Goal: Transaction & Acquisition: Purchase product/service

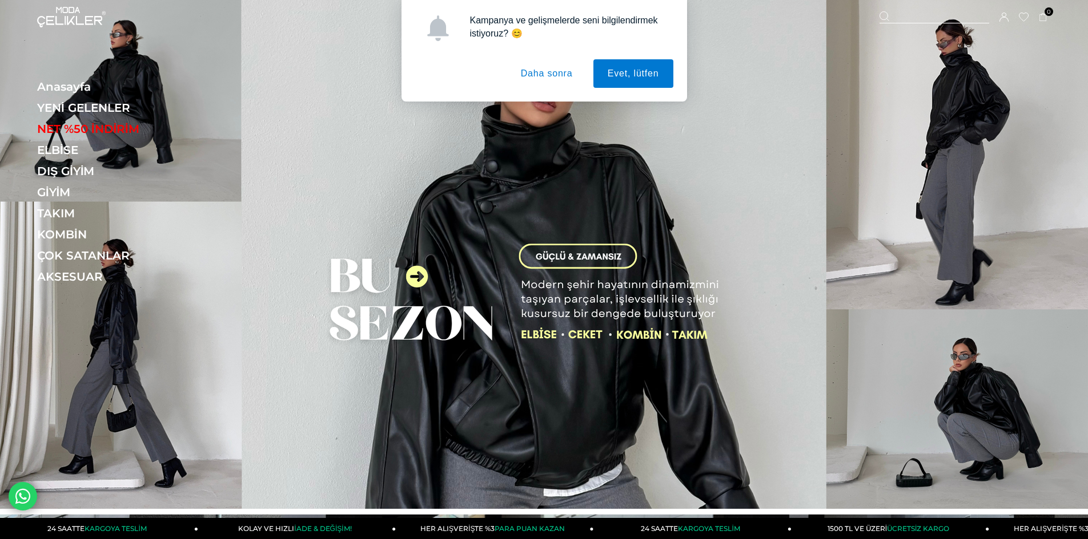
click at [532, 76] on button "Daha sonra" at bounding box center [546, 73] width 80 height 29
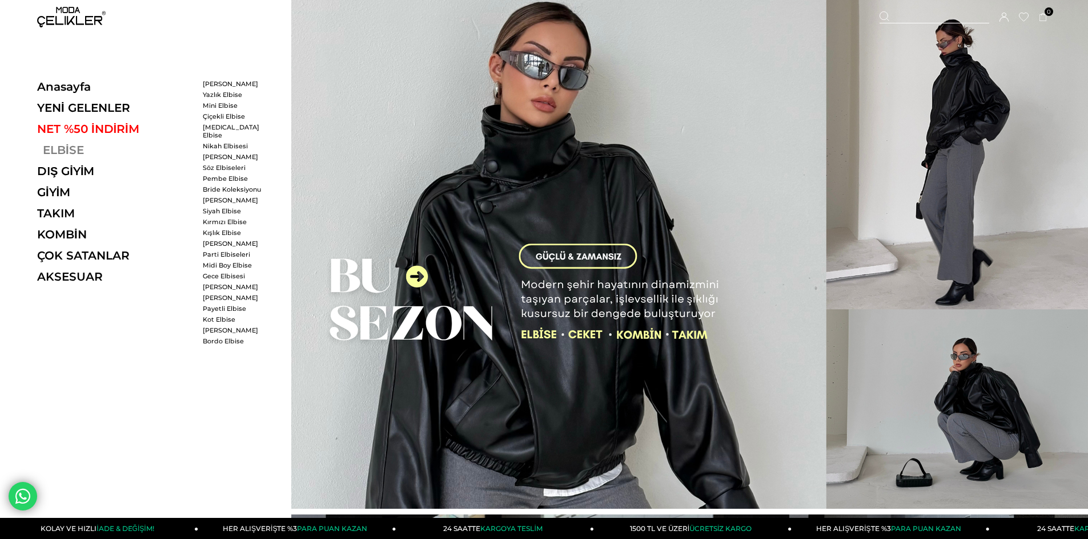
click at [50, 148] on link "ELBİSE" at bounding box center [115, 150] width 157 height 14
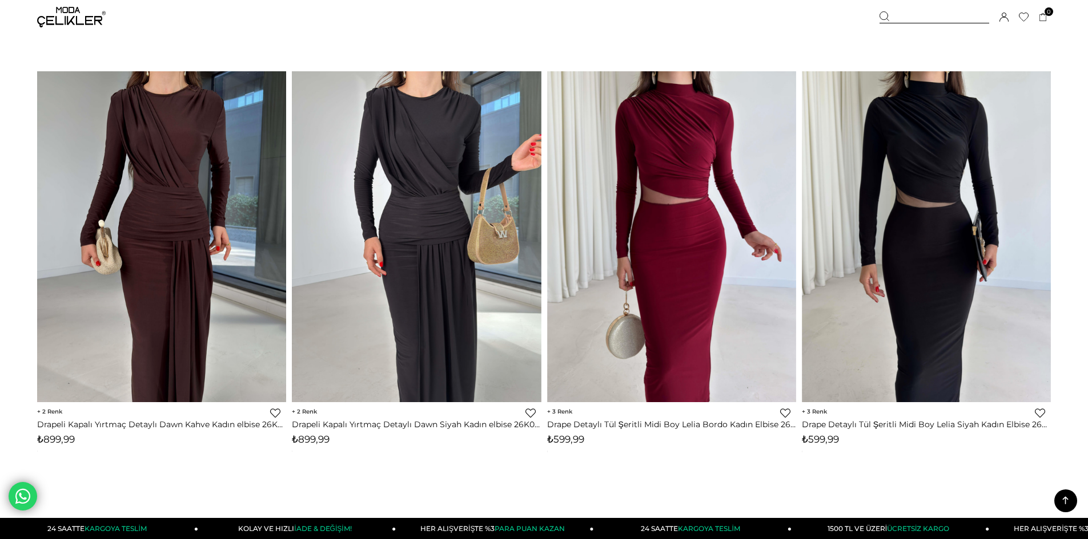
scroll to position [8221, 0]
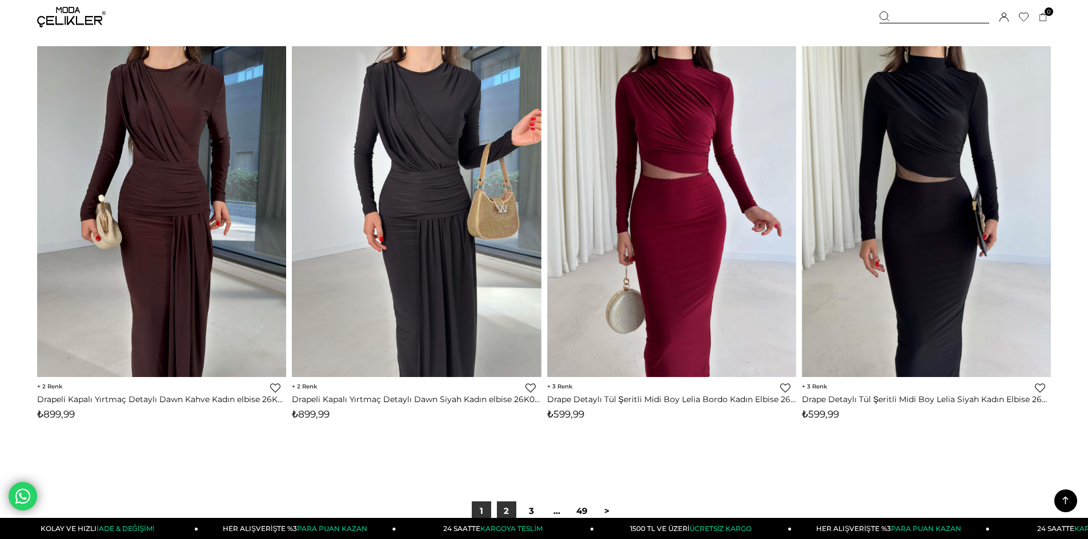
click at [504, 510] on link "2" at bounding box center [506, 511] width 19 height 19
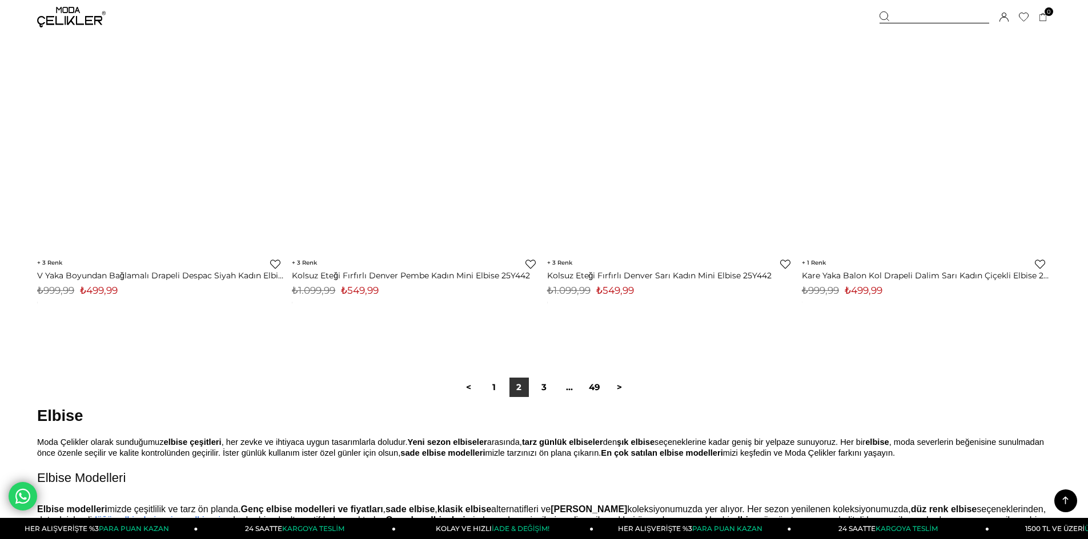
scroll to position [8352, 0]
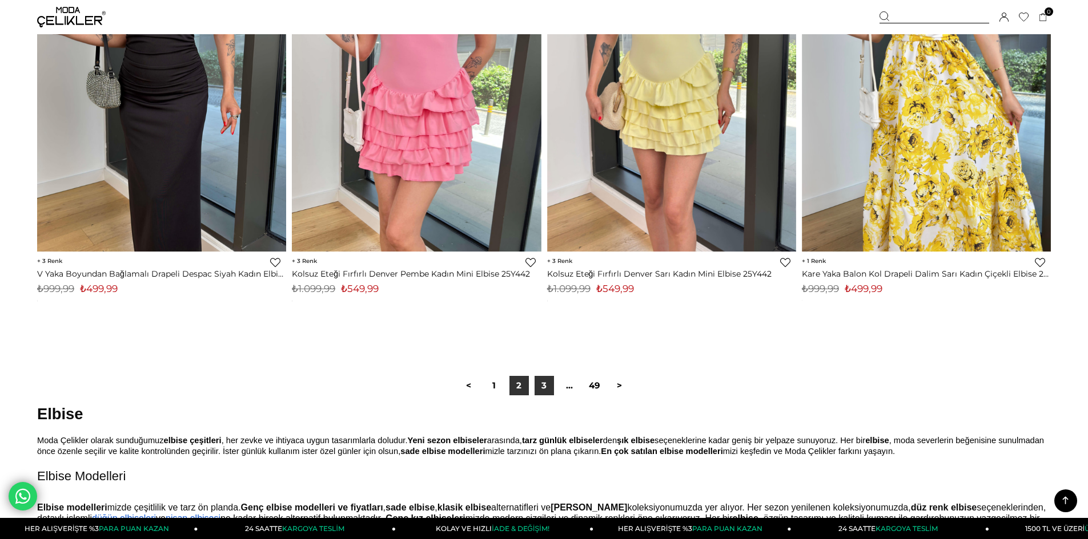
click at [543, 388] on link "3" at bounding box center [543, 385] width 19 height 19
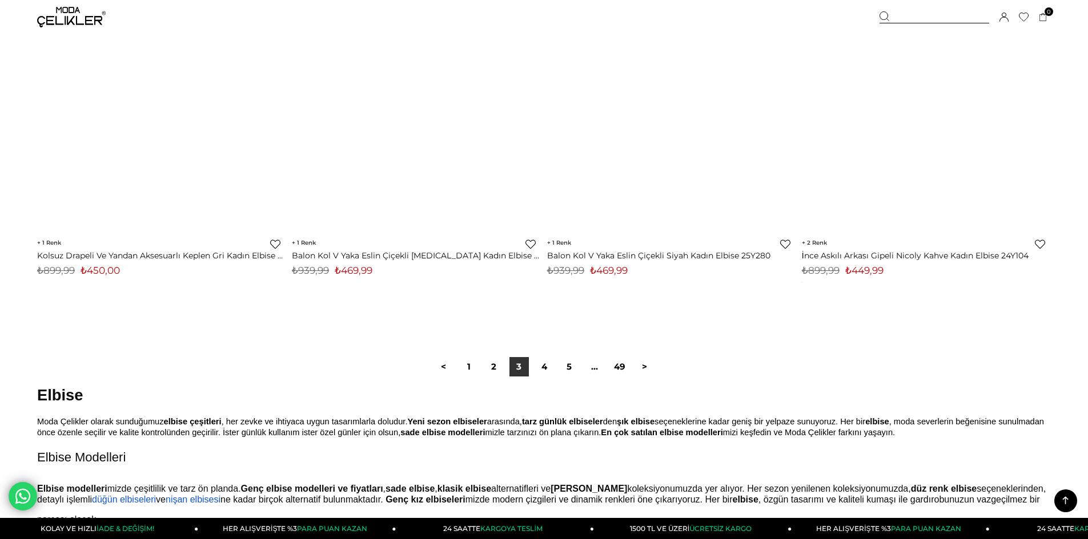
scroll to position [8392, 0]
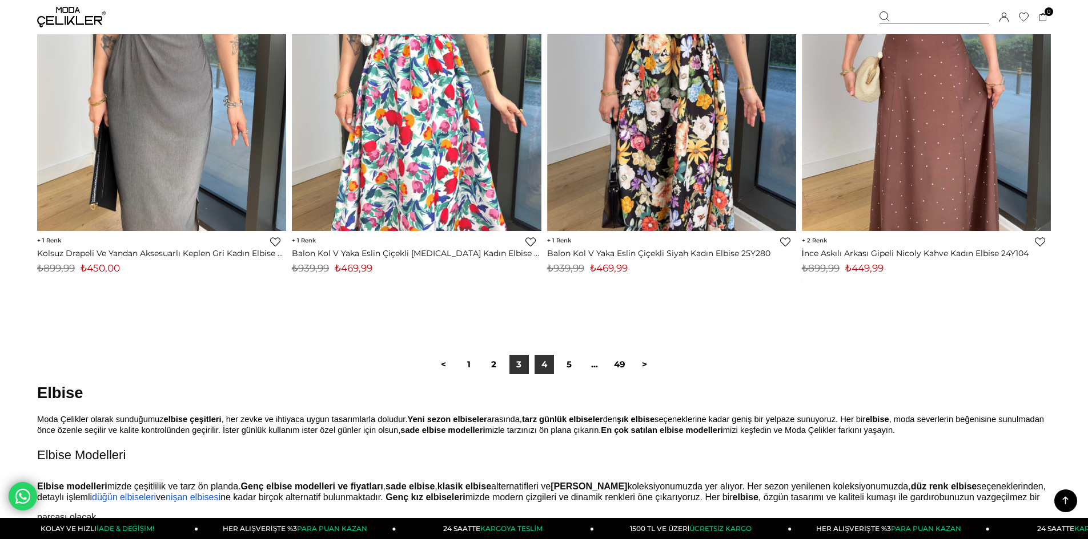
click at [543, 368] on link "4" at bounding box center [543, 364] width 19 height 19
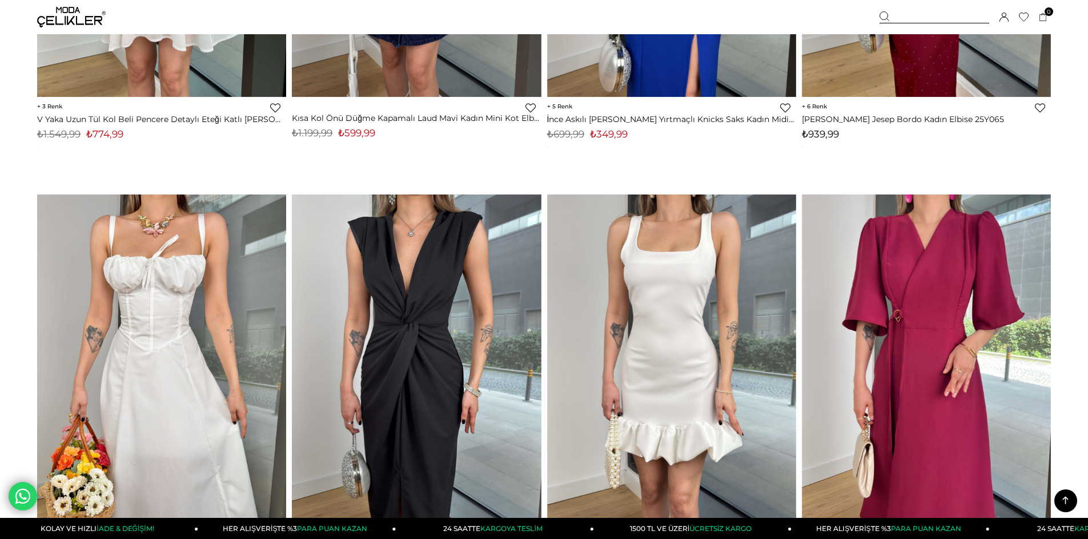
scroll to position [1370, 0]
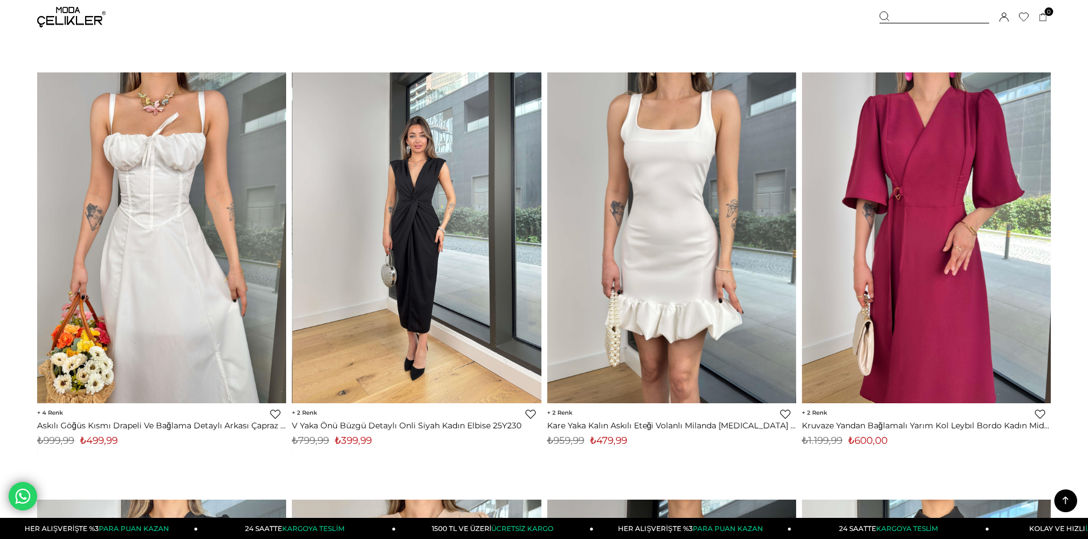
click at [397, 261] on img at bounding box center [416, 238] width 249 height 332
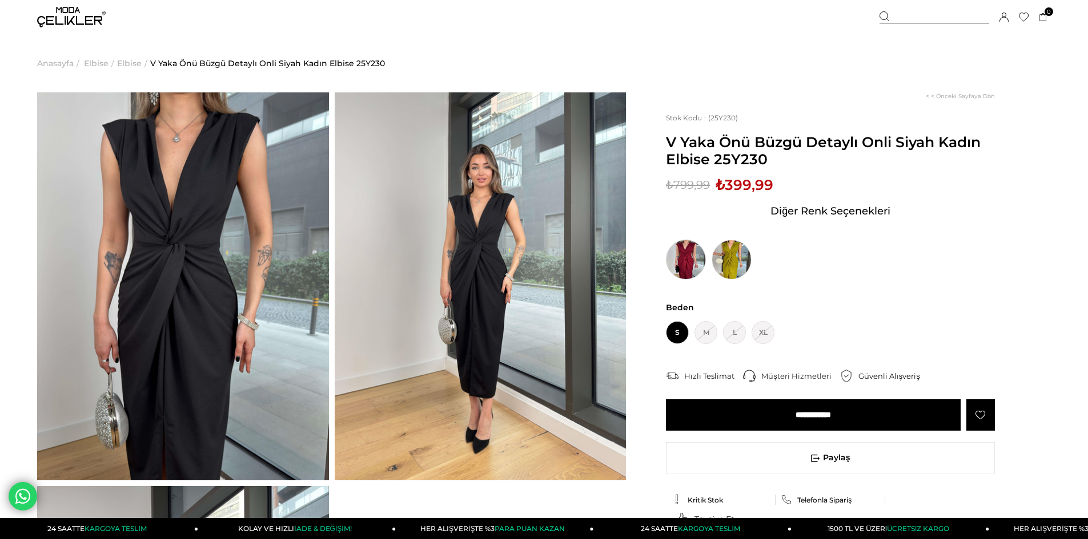
click at [690, 258] on img at bounding box center [686, 260] width 40 height 40
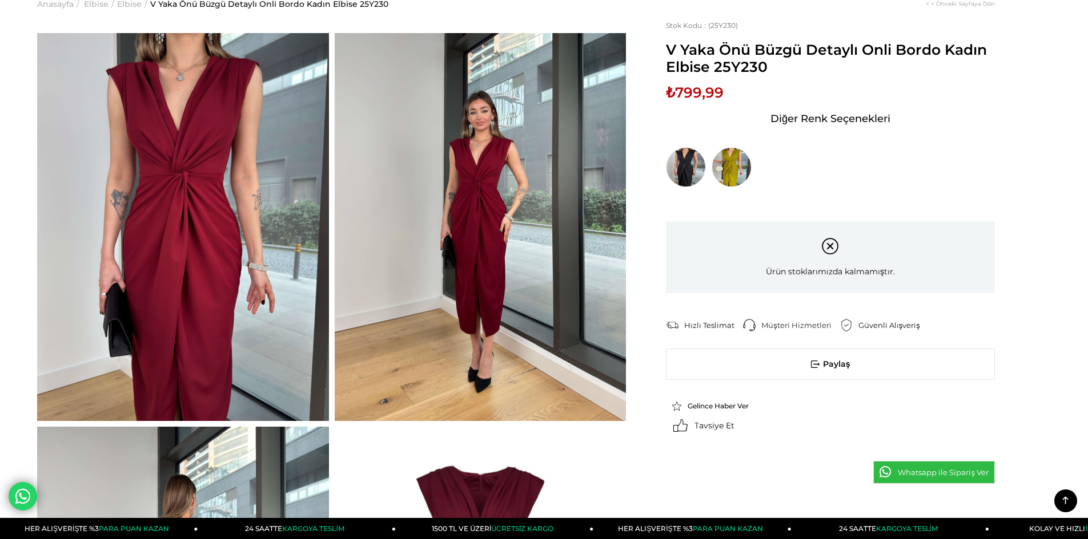
scroll to position [57, 0]
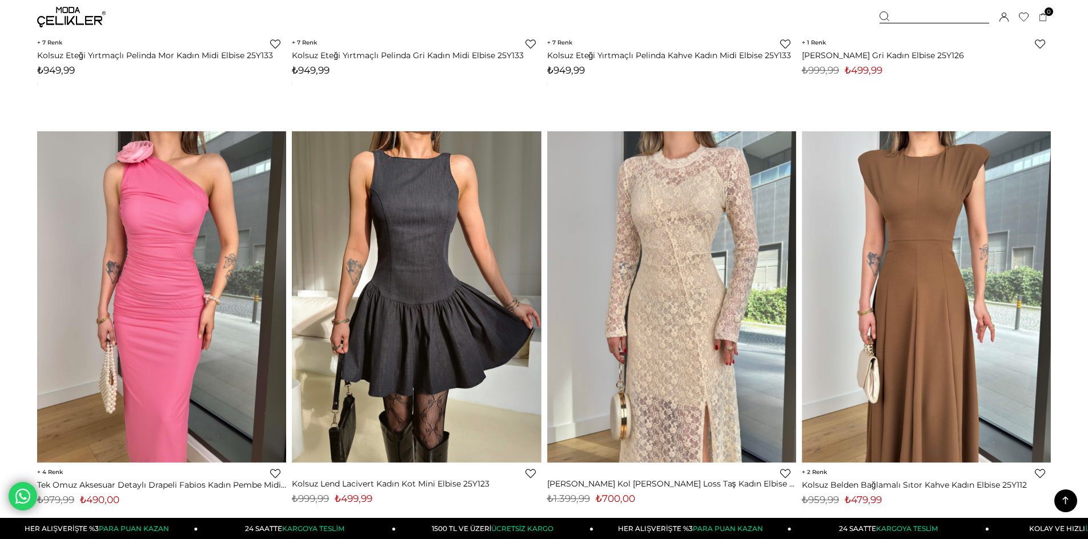
scroll to position [3098, 0]
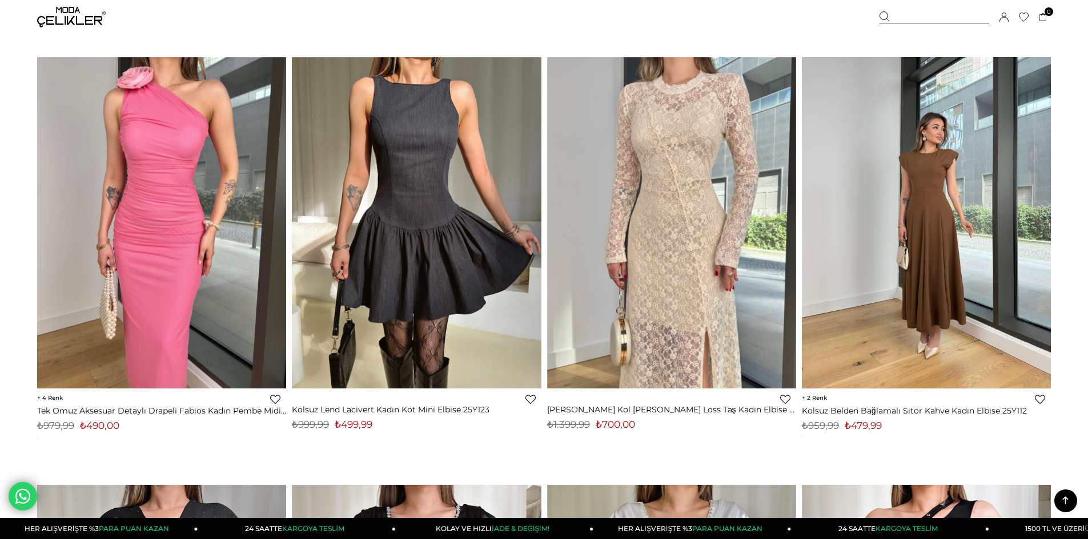
click at [930, 268] on img at bounding box center [926, 223] width 249 height 332
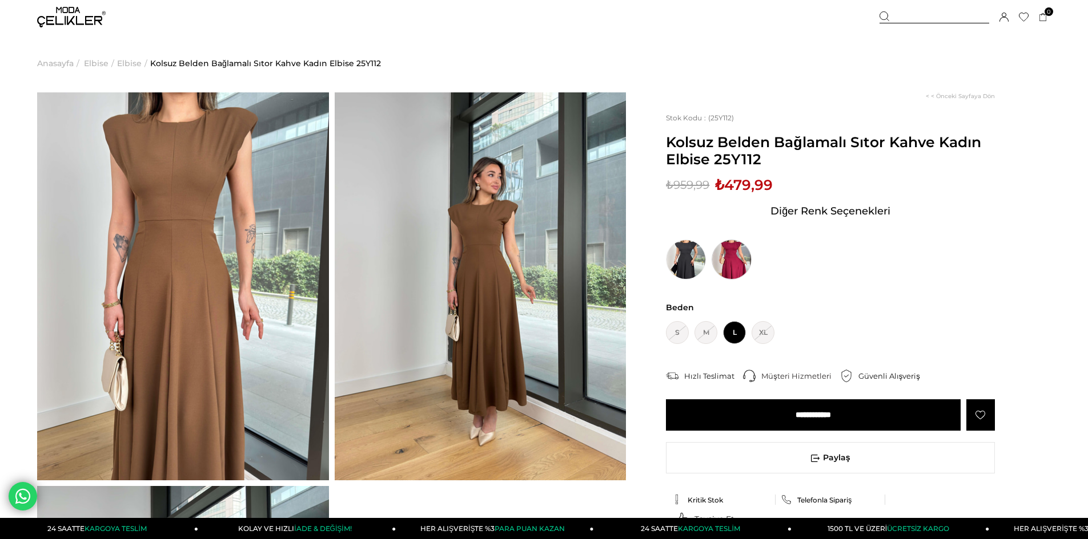
click at [732, 253] on img at bounding box center [731, 260] width 40 height 40
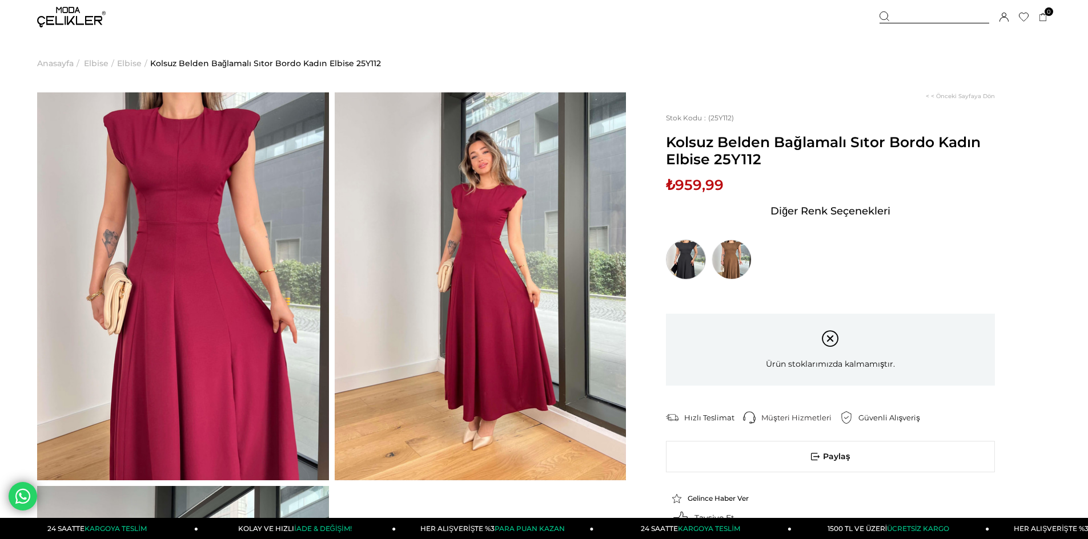
click at [689, 260] on img at bounding box center [686, 260] width 40 height 40
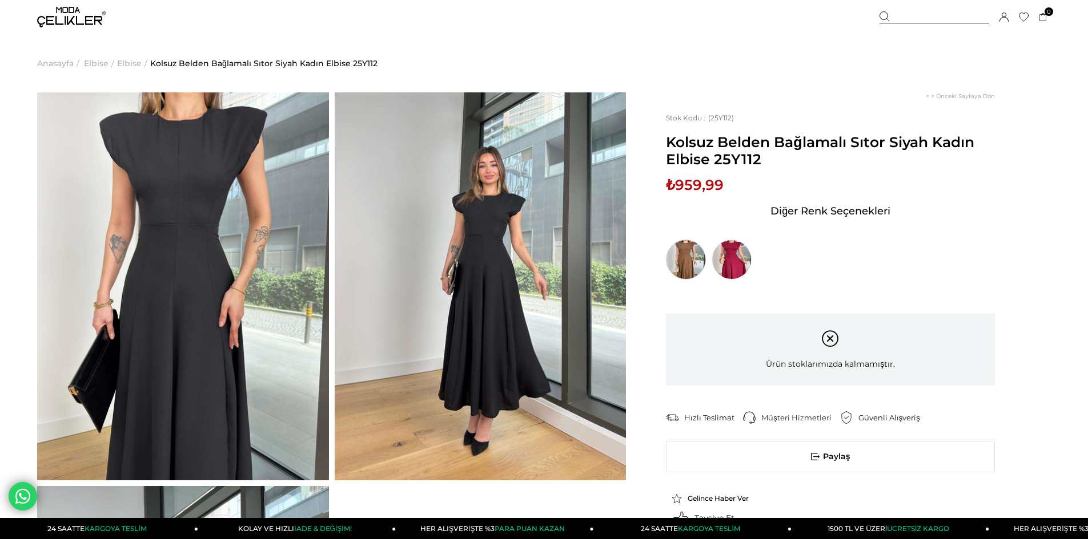
drag, startPoint x: 0, startPoint y: 0, endPoint x: 689, endPoint y: 260, distance: 735.9
click at [689, 260] on img at bounding box center [686, 260] width 40 height 40
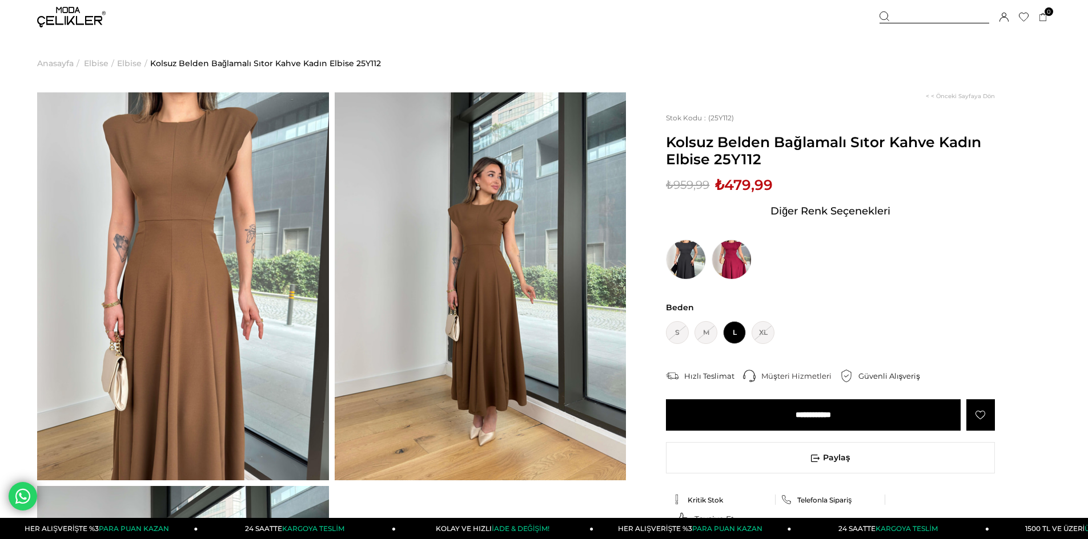
drag, startPoint x: 13, startPoint y: 0, endPoint x: 1024, endPoint y: 18, distance: 1010.7
click at [1024, 18] on icon at bounding box center [1023, 17] width 10 height 9
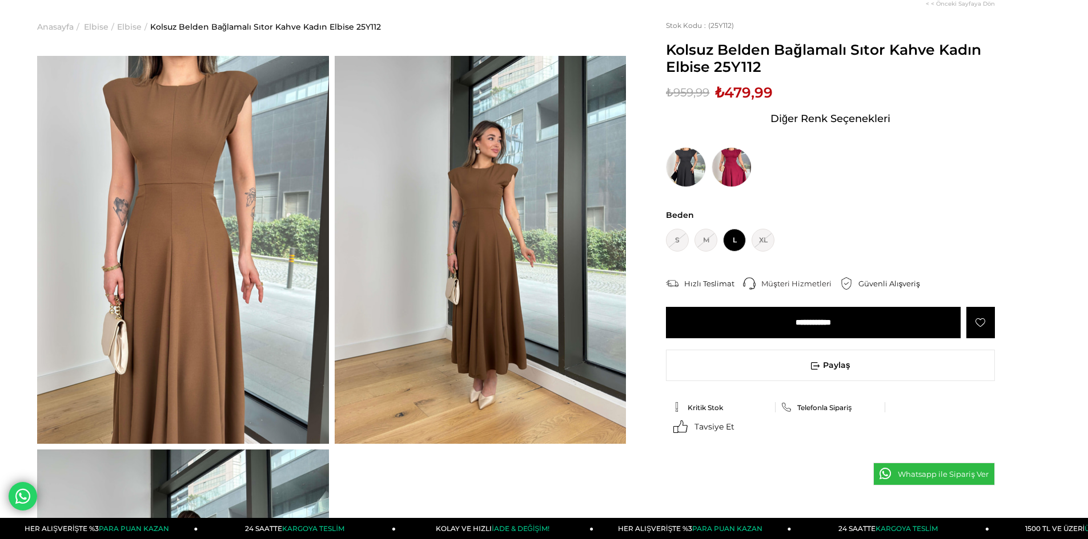
scroll to position [171, 0]
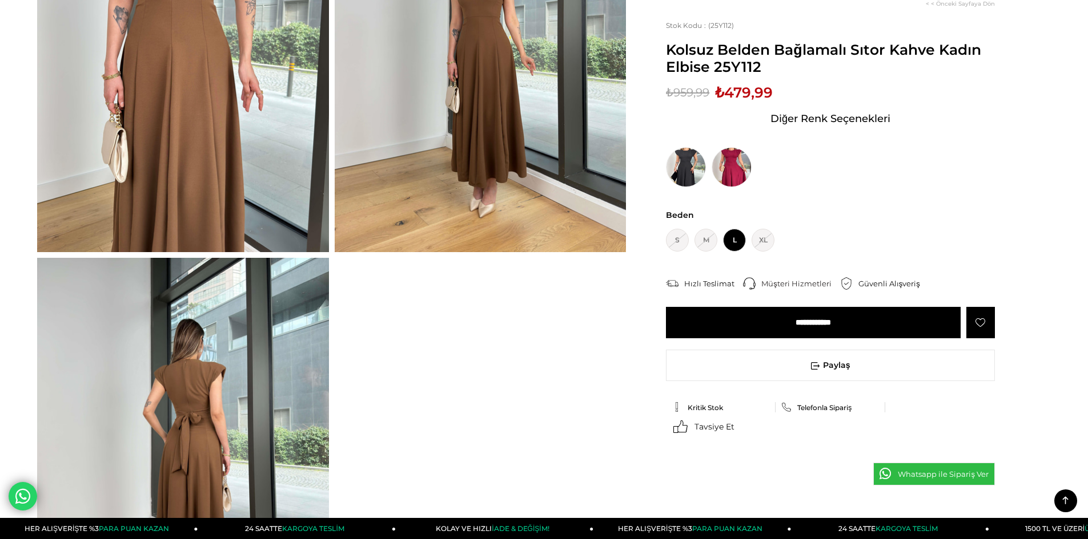
scroll to position [457, 0]
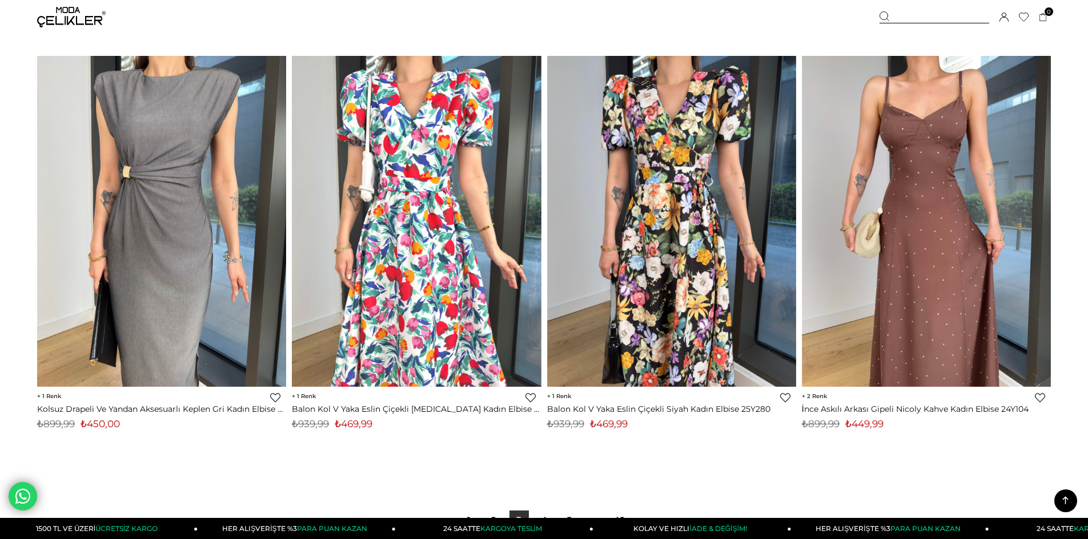
scroll to position [8465, 0]
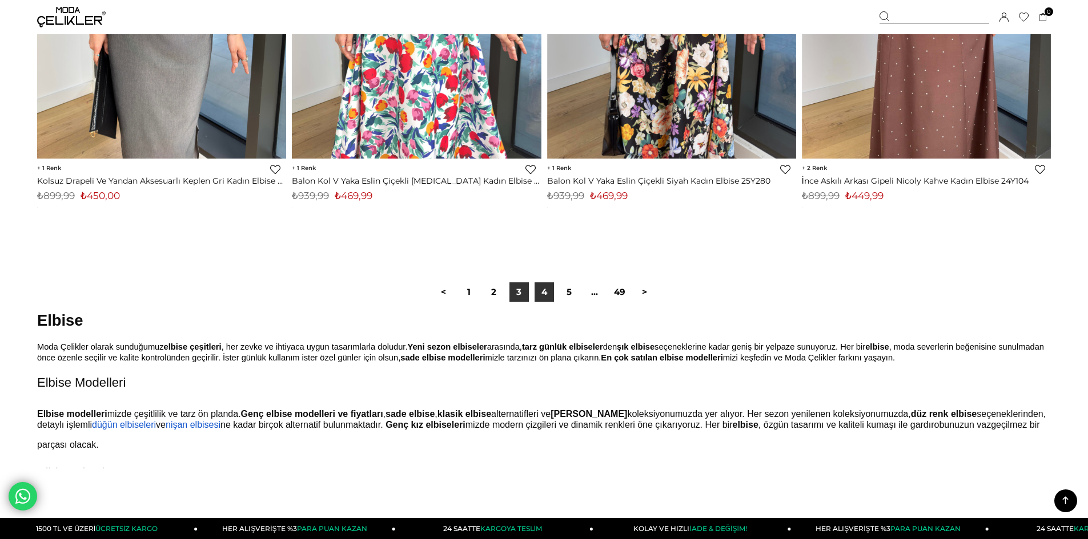
click at [546, 292] on link "4" at bounding box center [543, 292] width 19 height 19
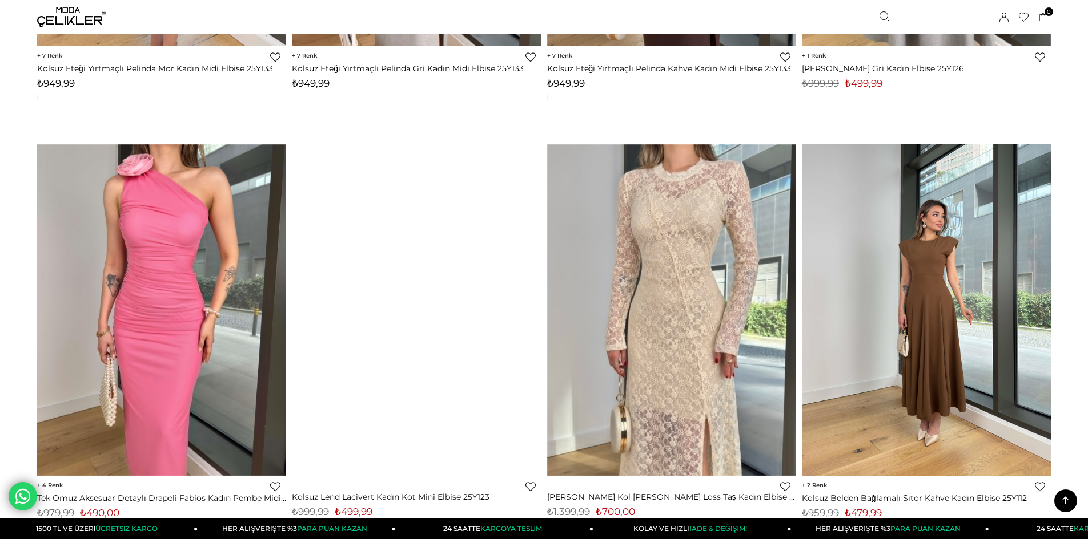
scroll to position [3026, 0]
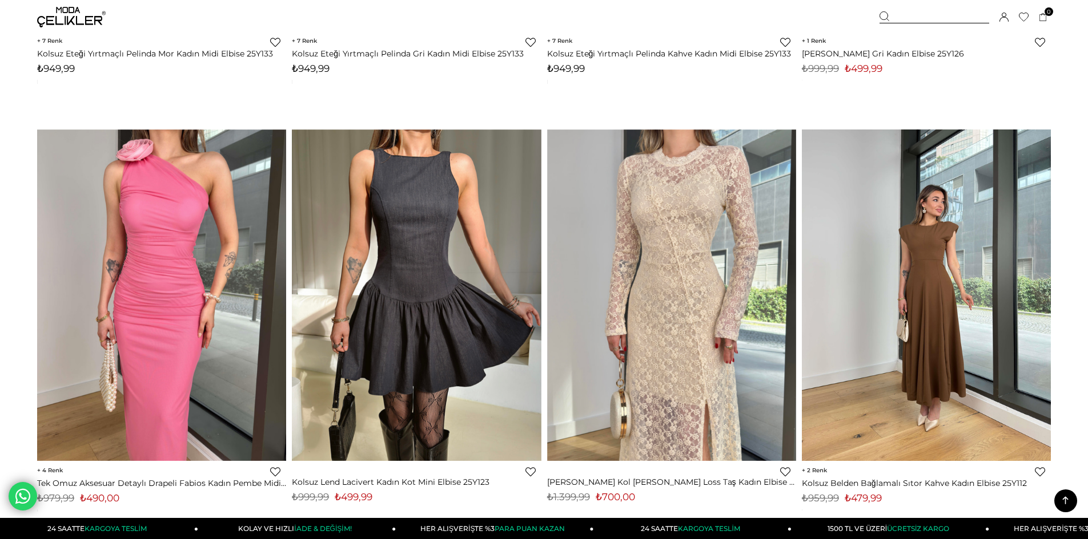
click at [944, 356] on img at bounding box center [926, 296] width 249 height 332
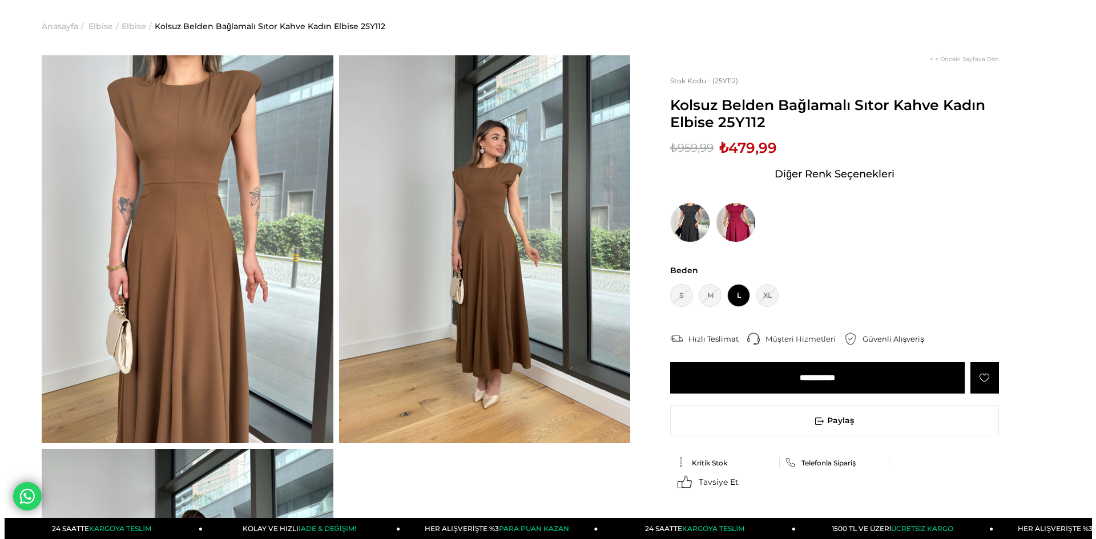
scroll to position [57, 0]
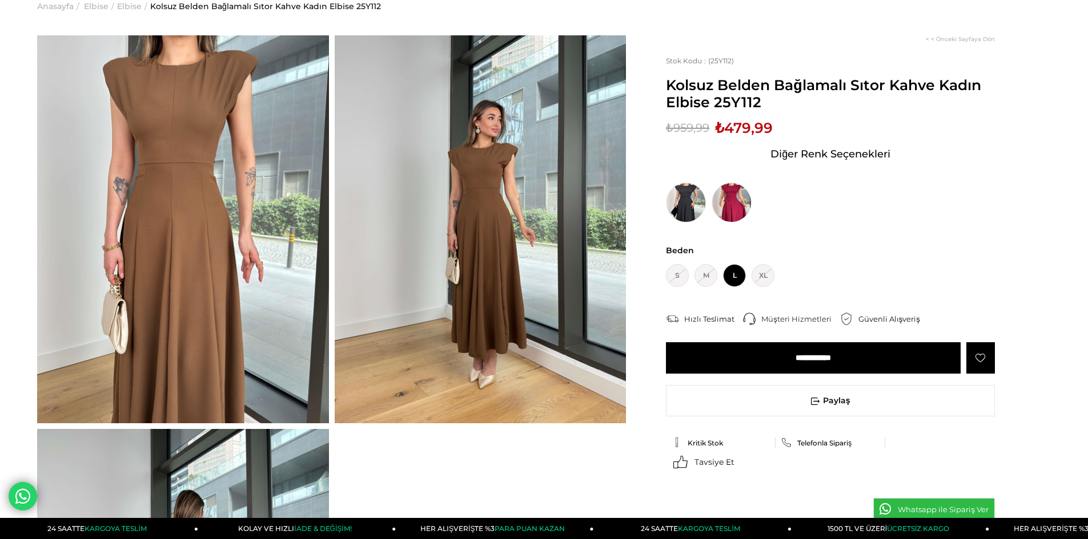
click at [811, 444] on span "Telefonla Sipariş" at bounding box center [824, 443] width 54 height 9
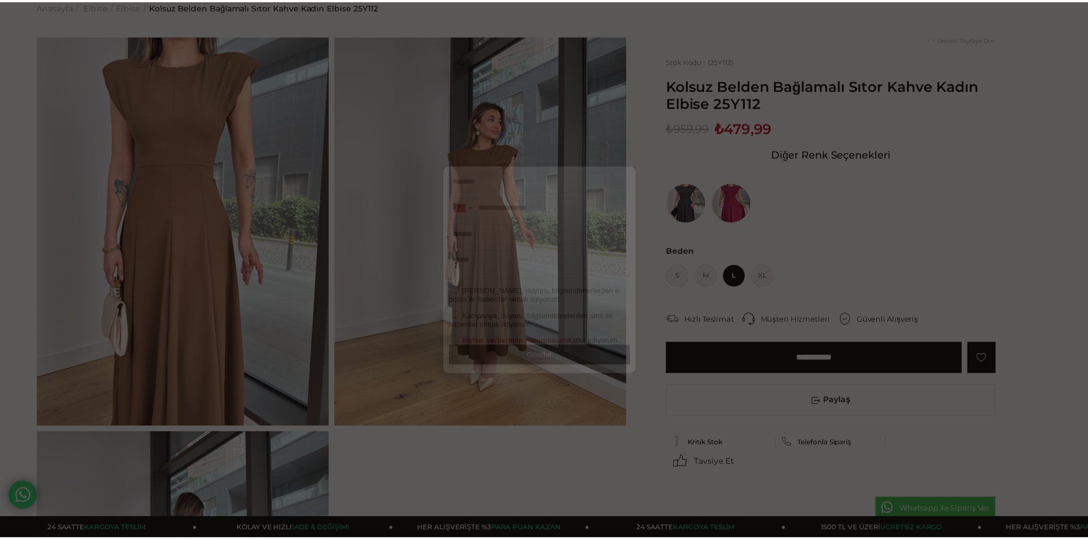
scroll to position [0, 0]
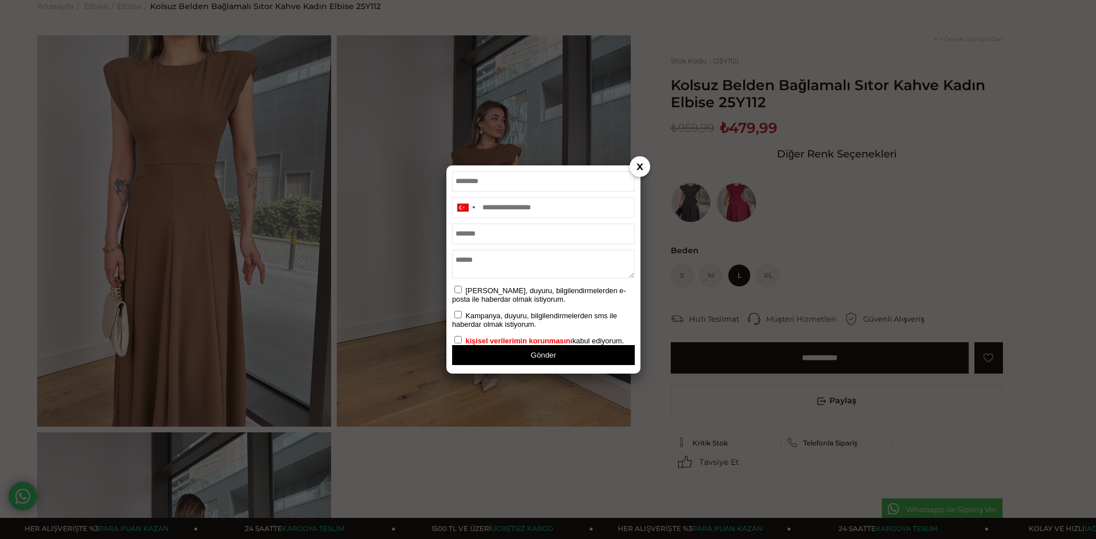
click at [497, 237] on input "email" at bounding box center [543, 234] width 183 height 21
click at [473, 208] on div at bounding box center [473, 208] width 3 height 2
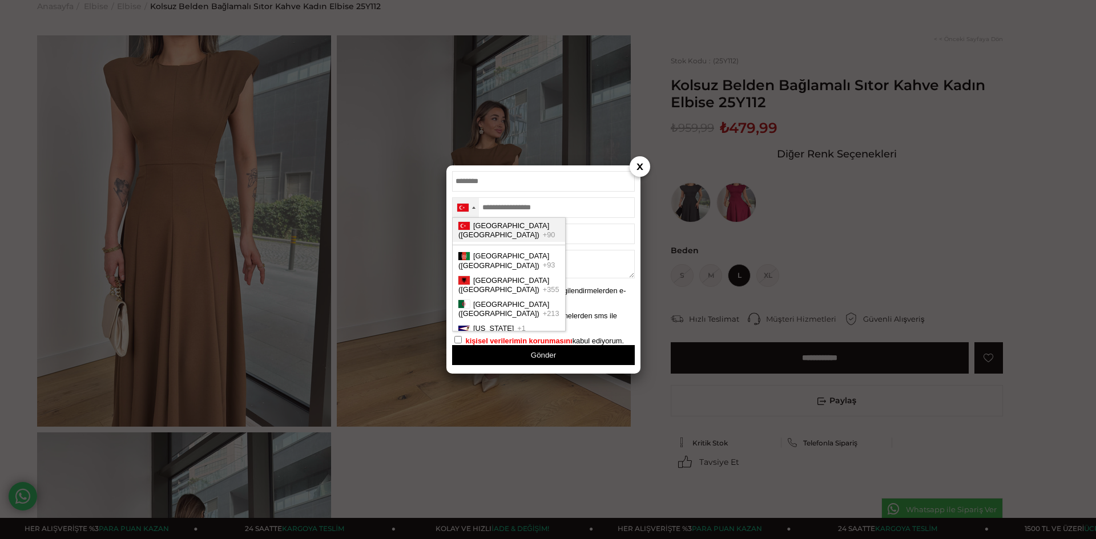
click at [473, 208] on div at bounding box center [473, 208] width 3 height 2
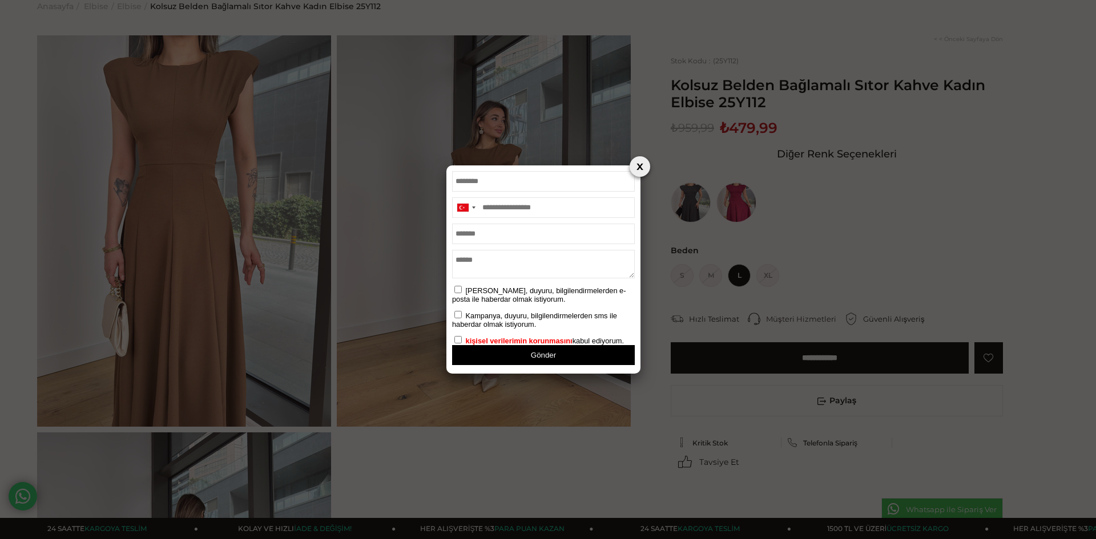
click at [645, 168] on link at bounding box center [640, 166] width 21 height 21
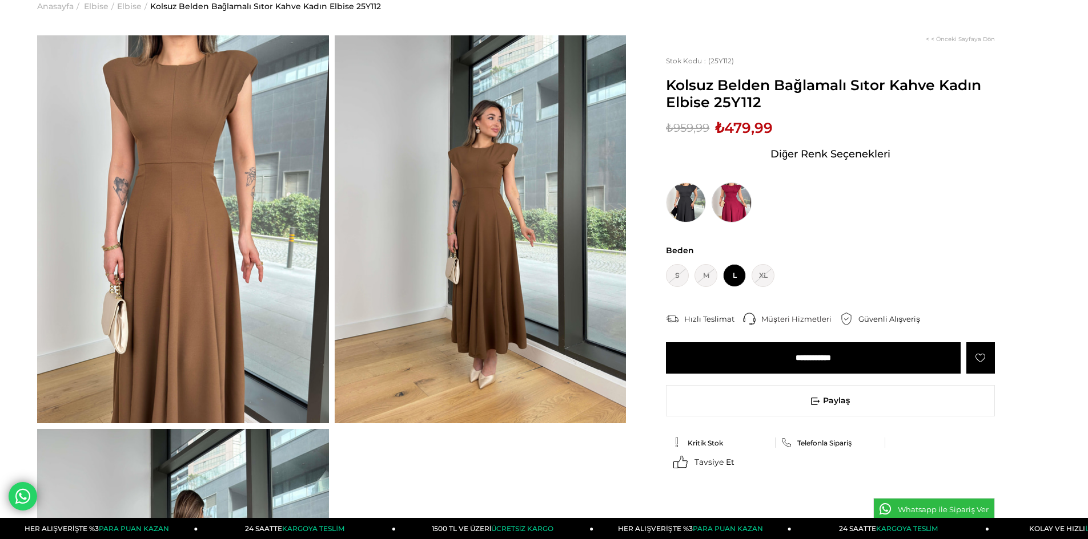
click at [724, 198] on img at bounding box center [731, 203] width 40 height 40
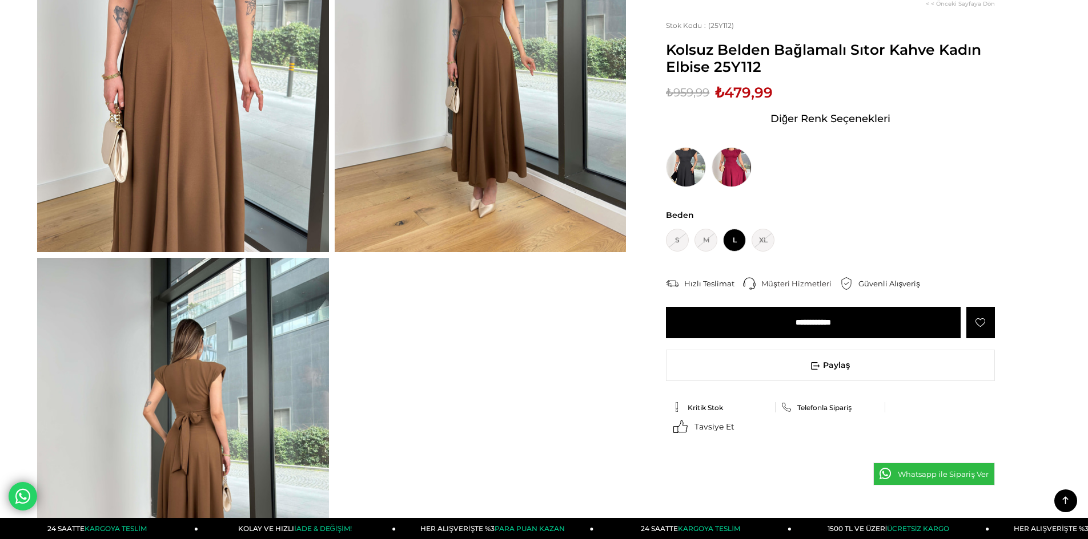
scroll to position [343, 0]
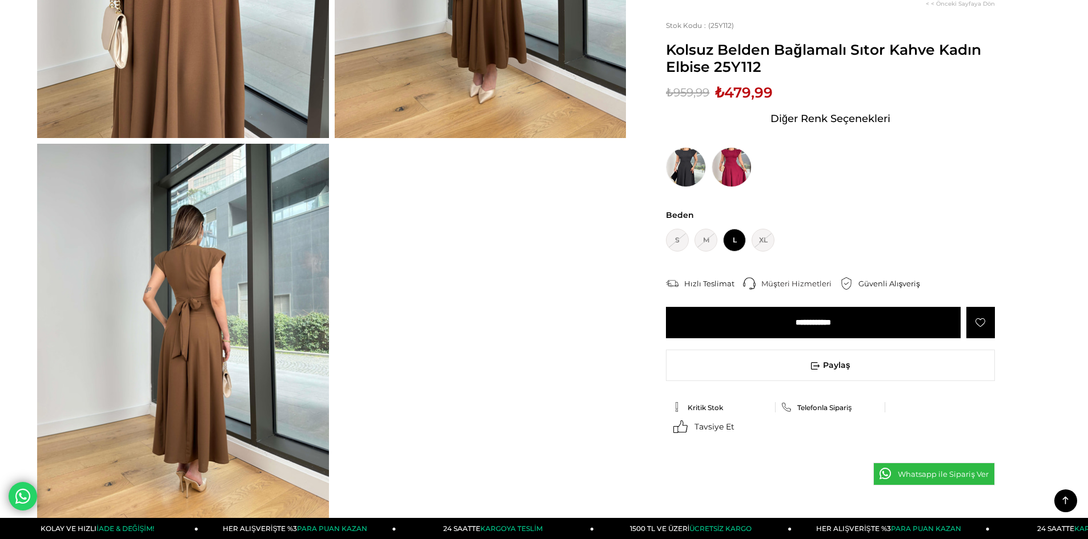
click at [816, 409] on span "Telefonla Sipariş" at bounding box center [824, 408] width 54 height 9
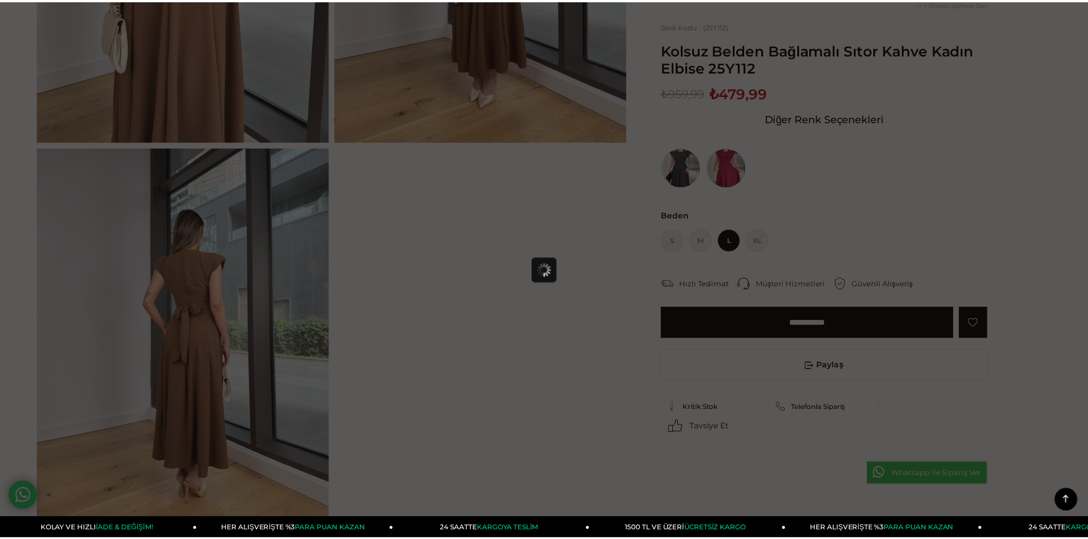
scroll to position [0, 0]
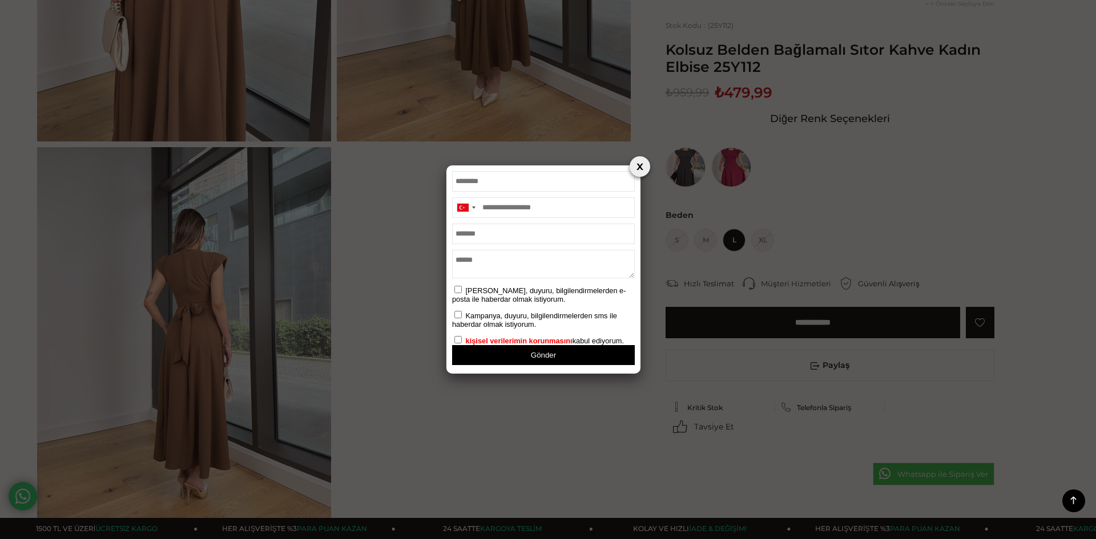
click at [645, 168] on link at bounding box center [640, 166] width 21 height 21
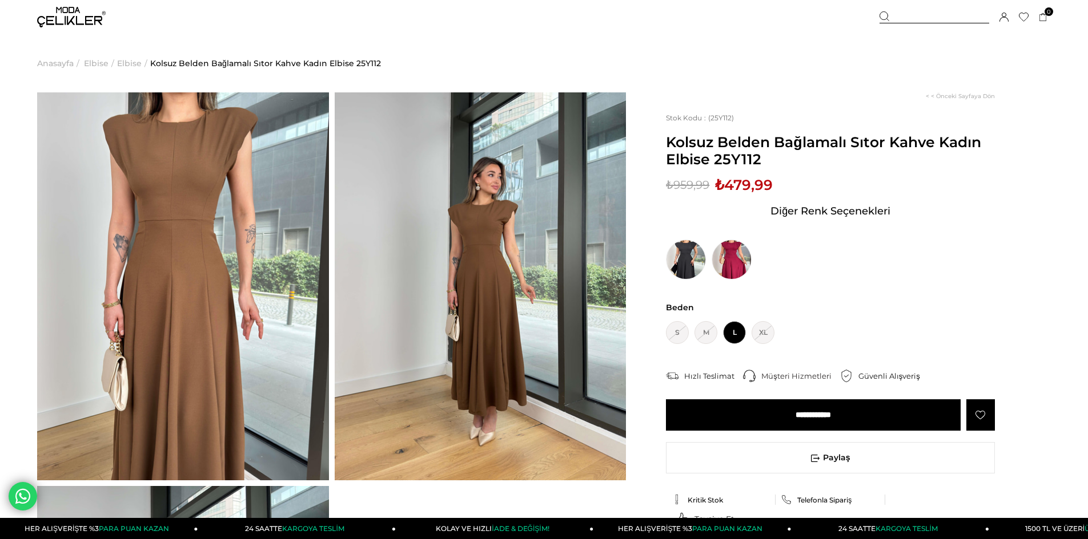
click at [815, 502] on span "Telefonla Sipariş" at bounding box center [824, 500] width 54 height 9
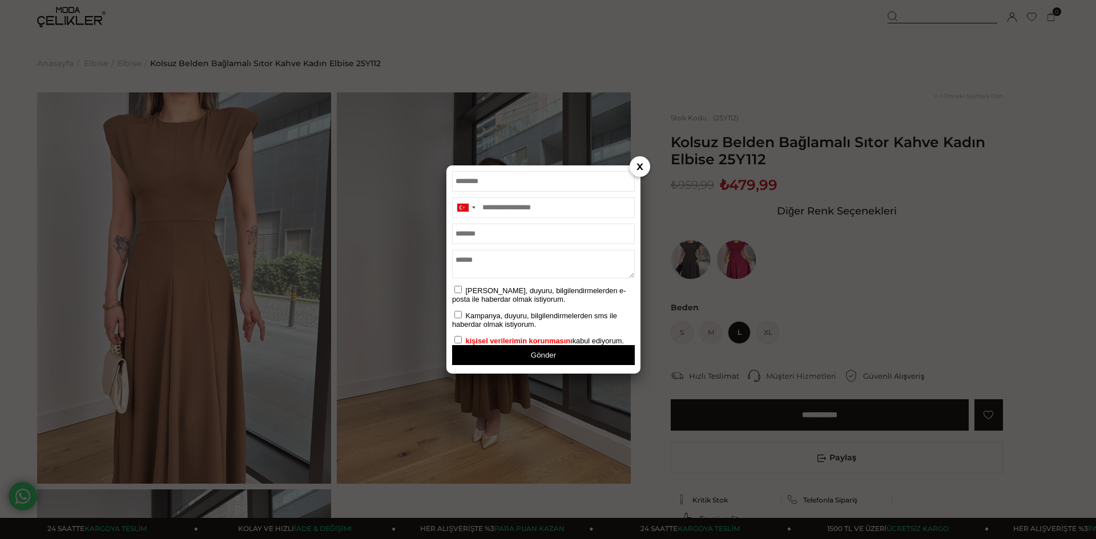
click at [504, 236] on input "email" at bounding box center [543, 234] width 183 height 21
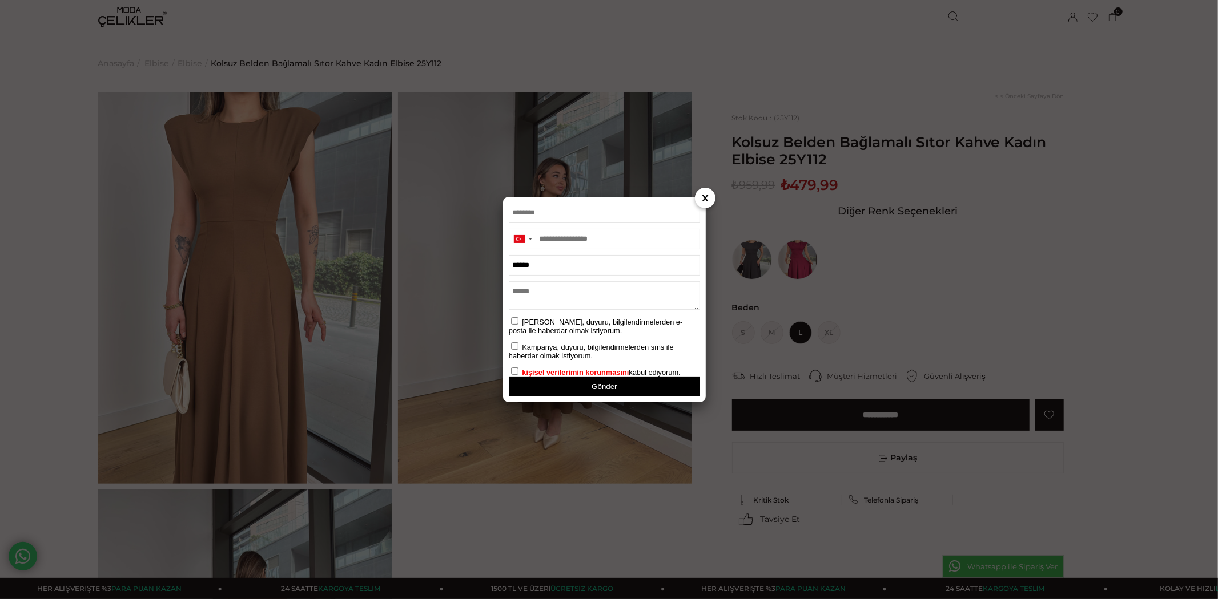
click at [546, 264] on input "******" at bounding box center [603, 265] width 191 height 21
type input "**********"
click at [545, 291] on li "saliha_aldemir@hotmail.com" at bounding box center [574, 291] width 124 height 9
click at [542, 300] on textarea at bounding box center [603, 295] width 191 height 29
click at [554, 212] on input "text" at bounding box center [603, 212] width 191 height 21
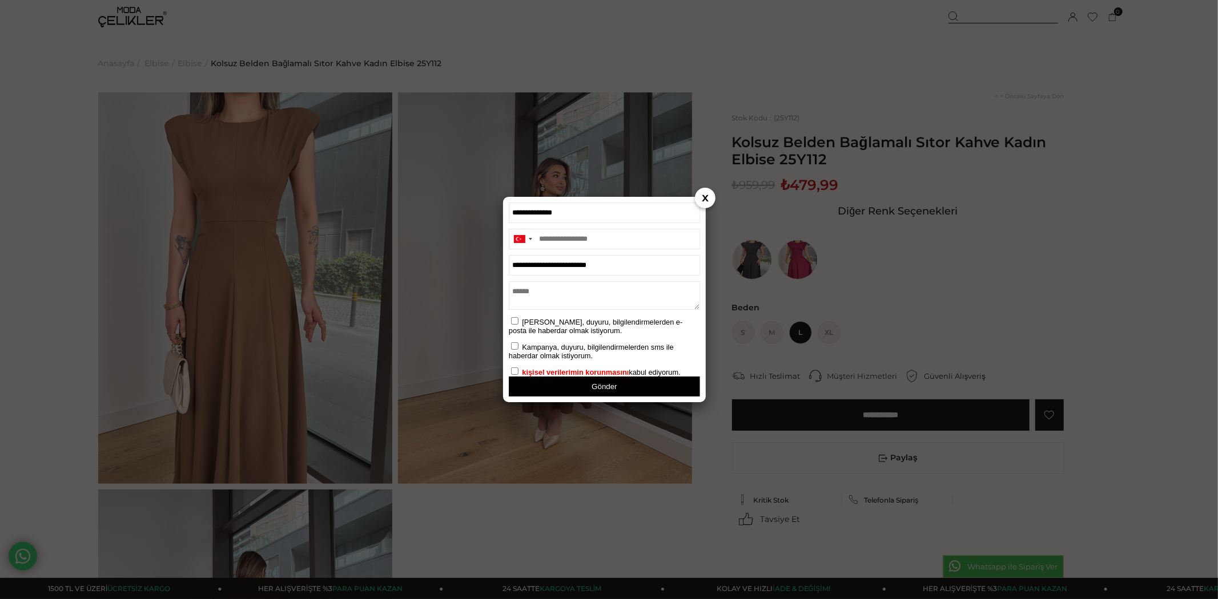
type input "**********"
click at [640, 243] on input "tel" at bounding box center [603, 238] width 191 height 21
click at [707, 199] on link at bounding box center [705, 198] width 21 height 21
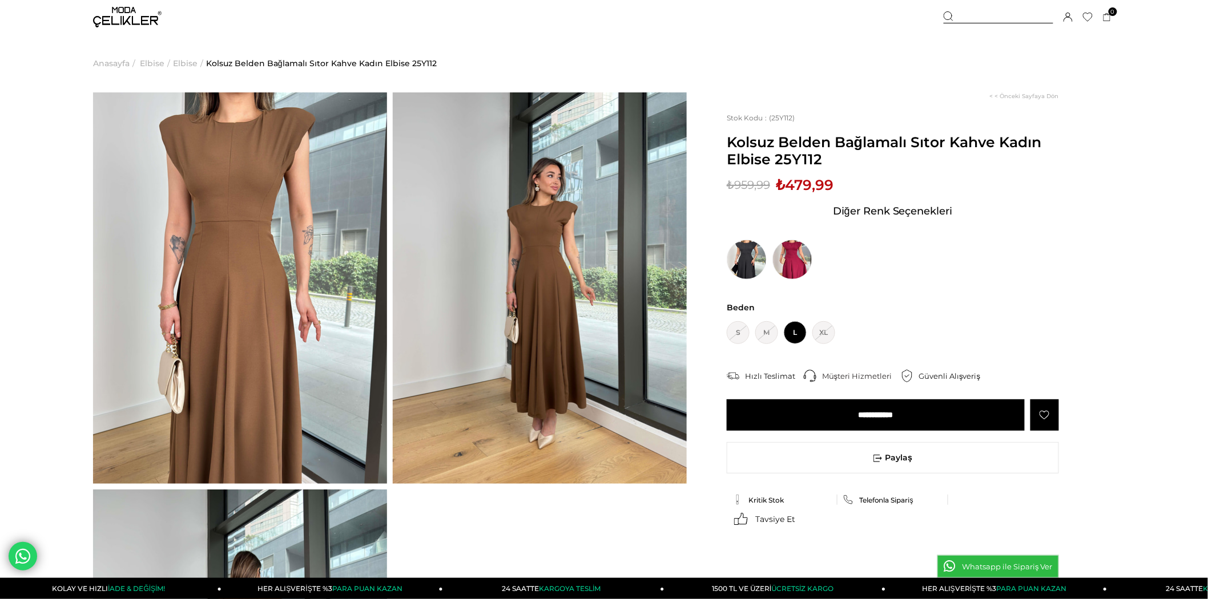
click at [1009, 539] on link "Whatsapp ile Sipariş Ver" at bounding box center [998, 566] width 122 height 23
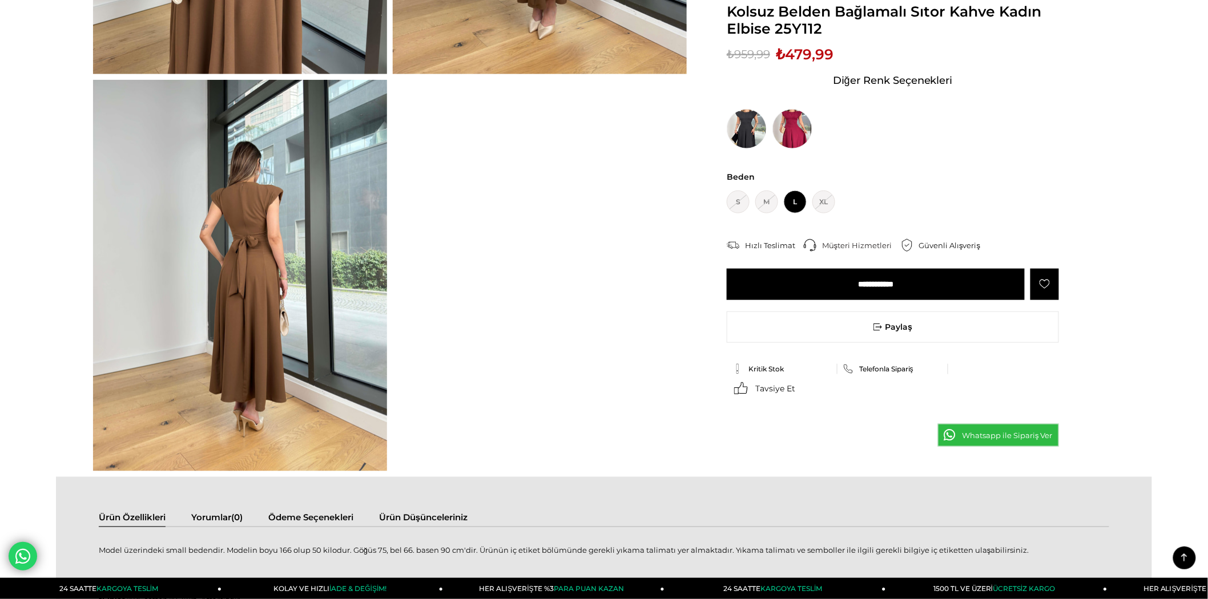
scroll to position [380, 0]
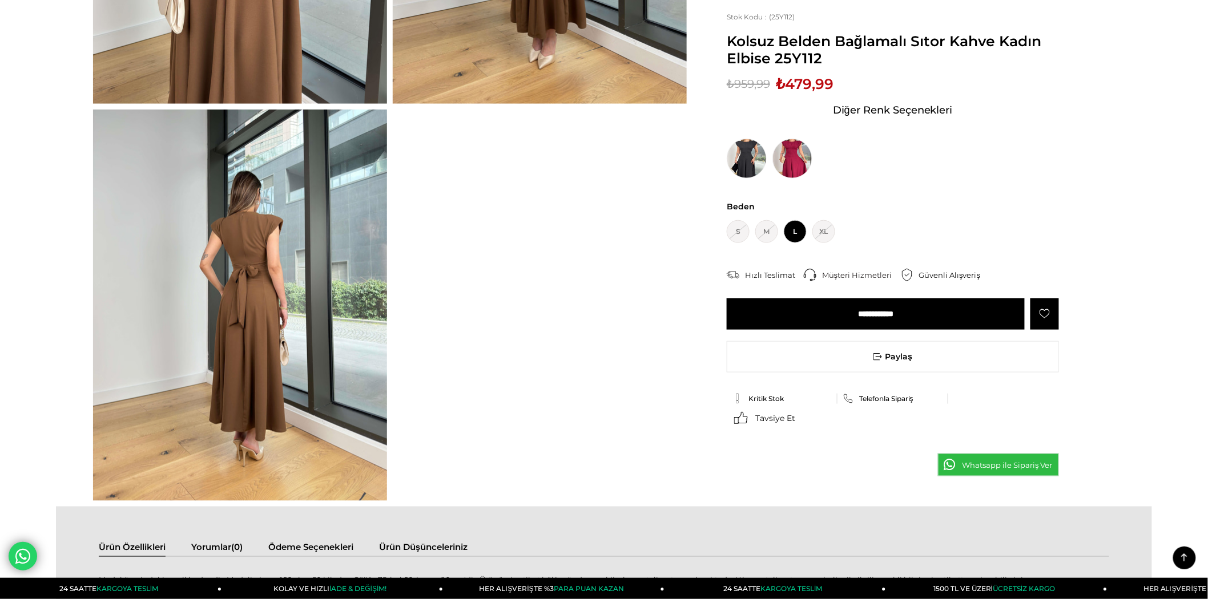
click at [1002, 465] on link "Whatsapp ile Sipariş Ver" at bounding box center [999, 465] width 122 height 23
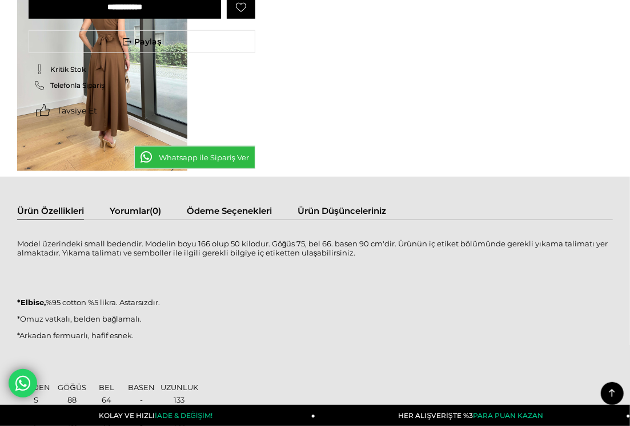
click at [208, 158] on link "Whatsapp ile Sipariş Ver" at bounding box center [195, 157] width 122 height 23
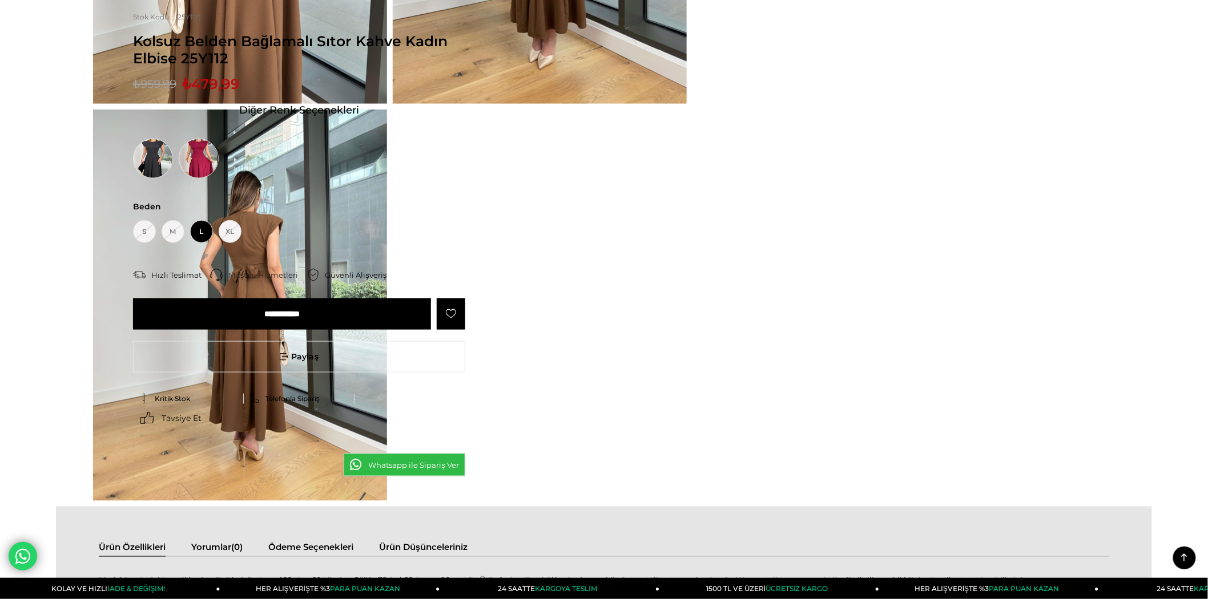
click at [453, 460] on link "Whatsapp ile Sipariş Ver" at bounding box center [405, 465] width 122 height 23
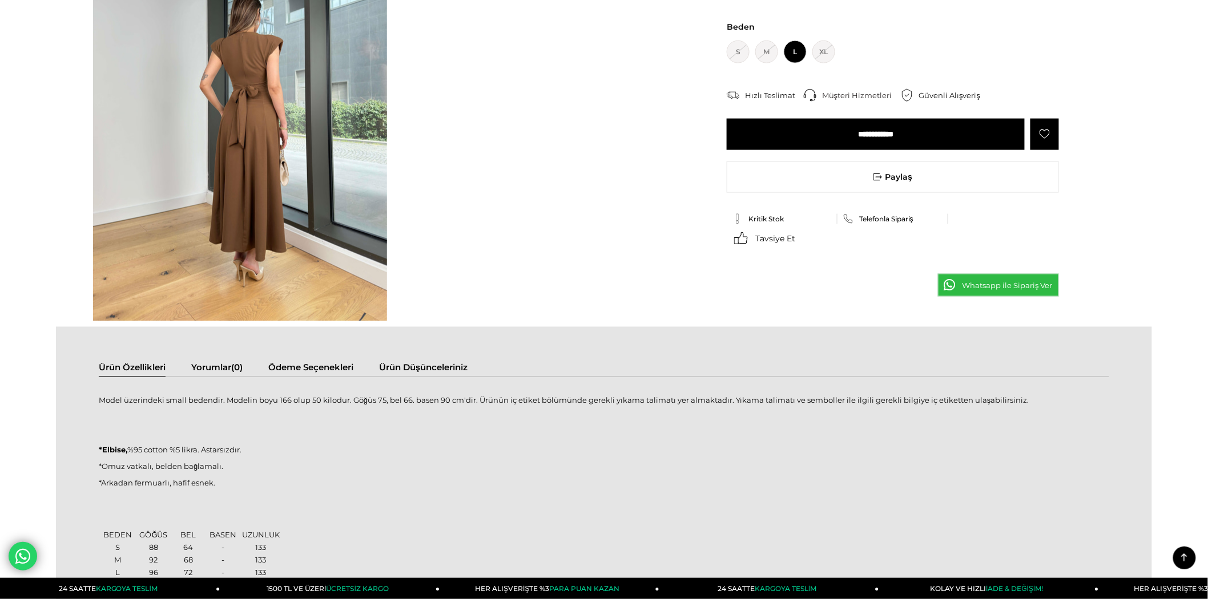
scroll to position [444, 0]
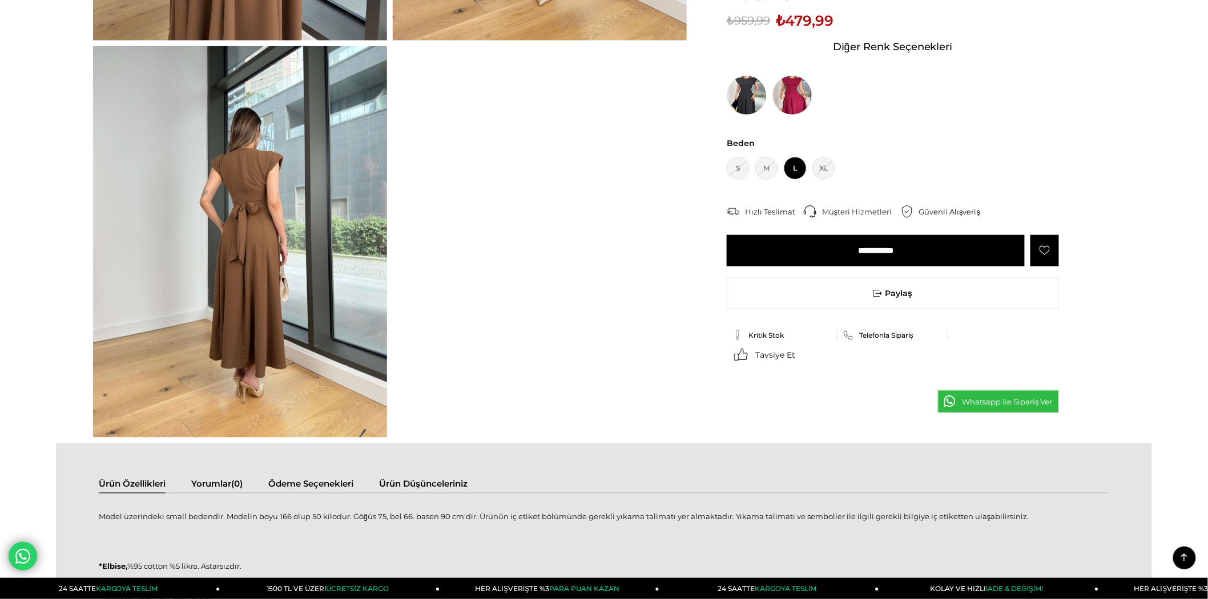
click at [848, 243] on input "**********" at bounding box center [876, 250] width 298 height 31
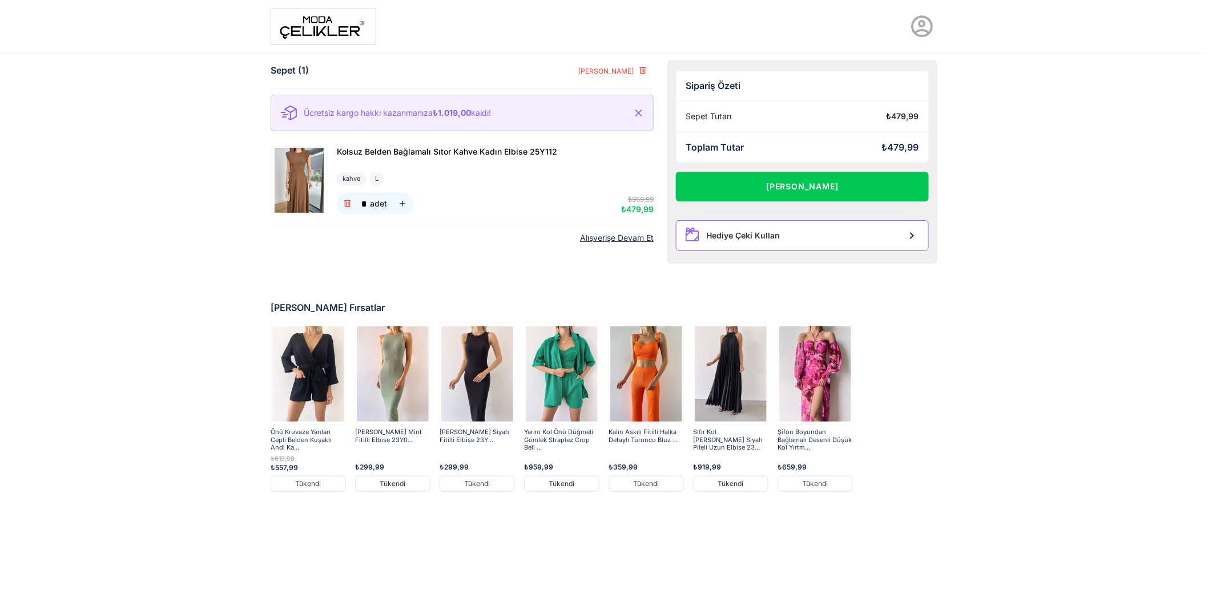
click at [738, 227] on div "Hediye Çeki Kullan" at bounding box center [802, 235] width 253 height 31
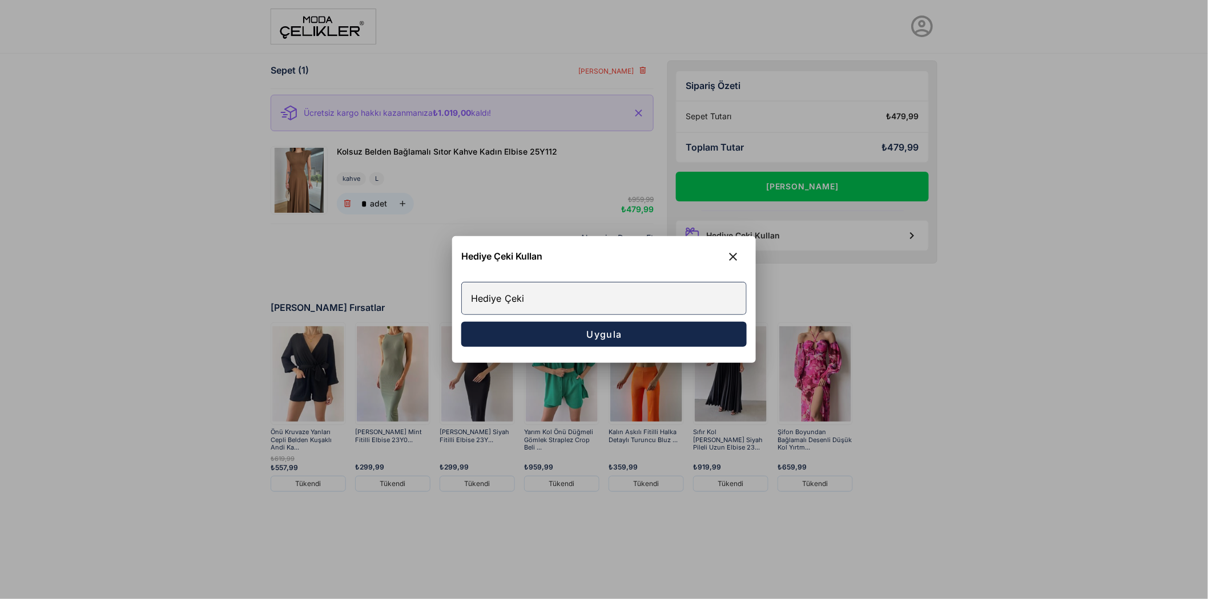
click at [606, 286] on input "Hediye Çeki" at bounding box center [604, 299] width 284 height 32
type input "*******"
click at [608, 337] on span "Uygula" at bounding box center [604, 334] width 37 height 11
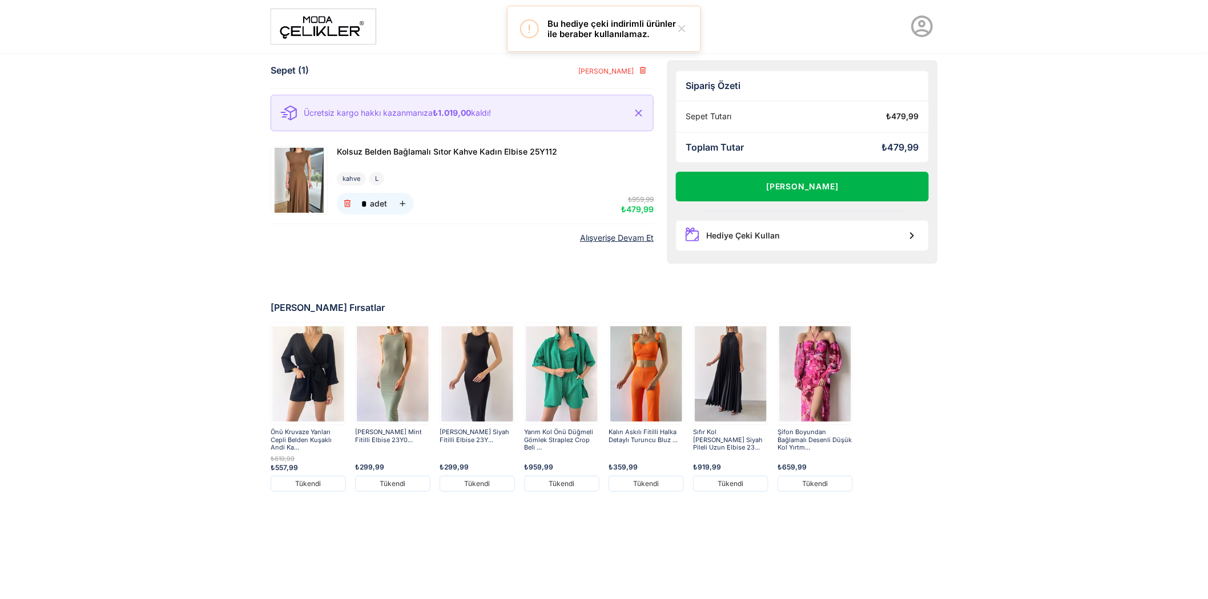
click at [803, 174] on button "[PERSON_NAME]" at bounding box center [802, 187] width 253 height 30
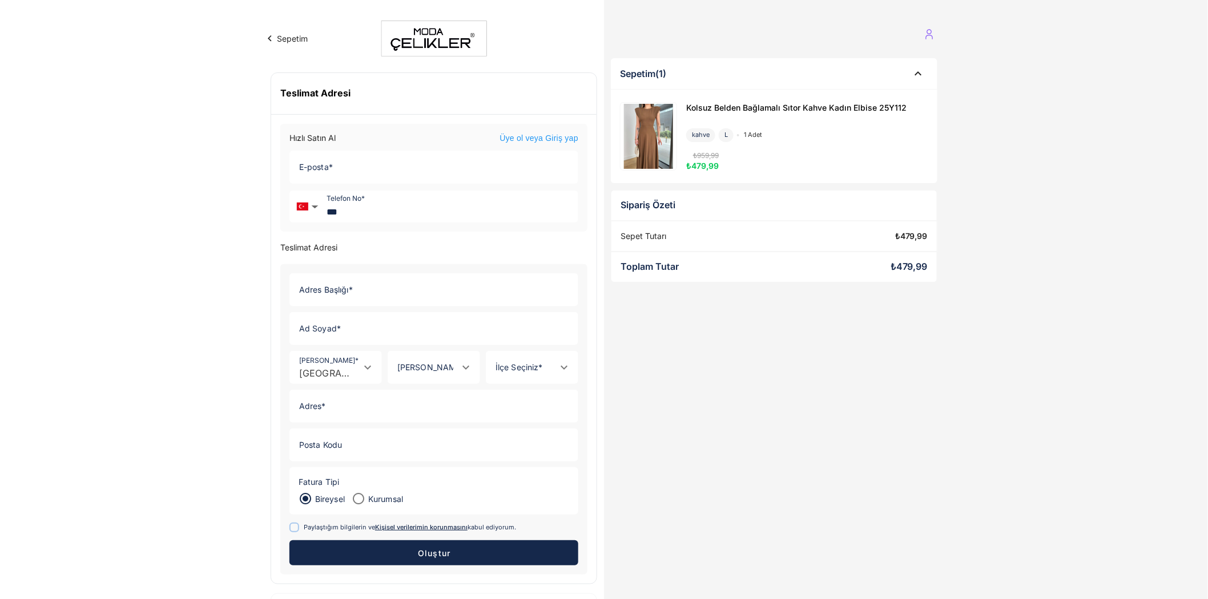
scroll to position [55, 0]
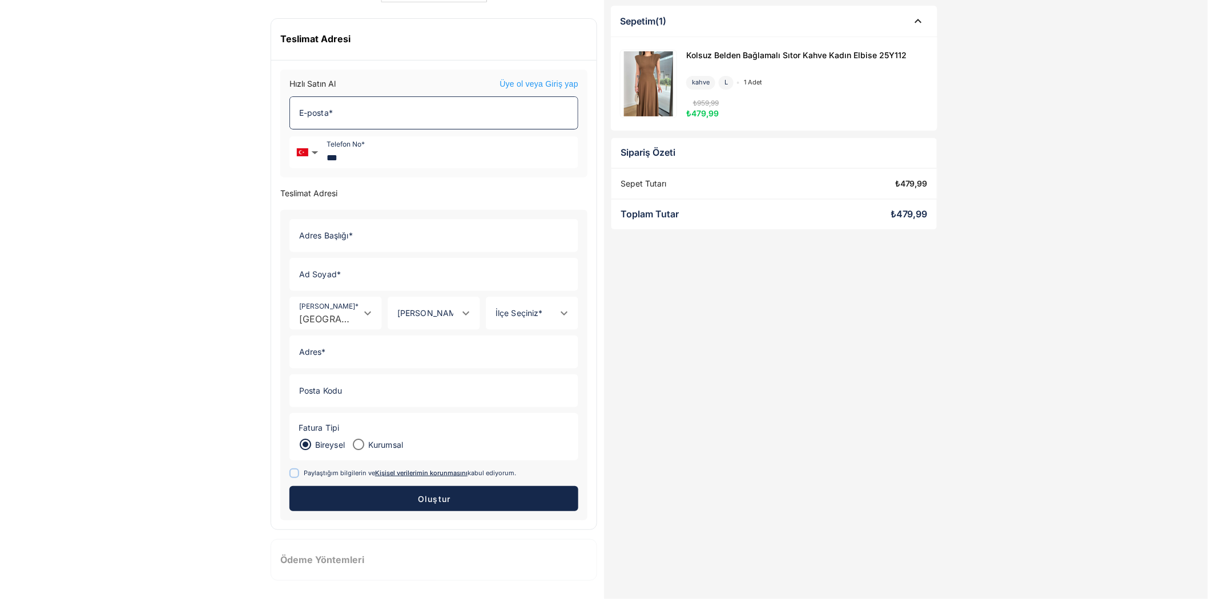
click at [321, 108] on input "E-posta *" at bounding box center [430, 113] width 281 height 32
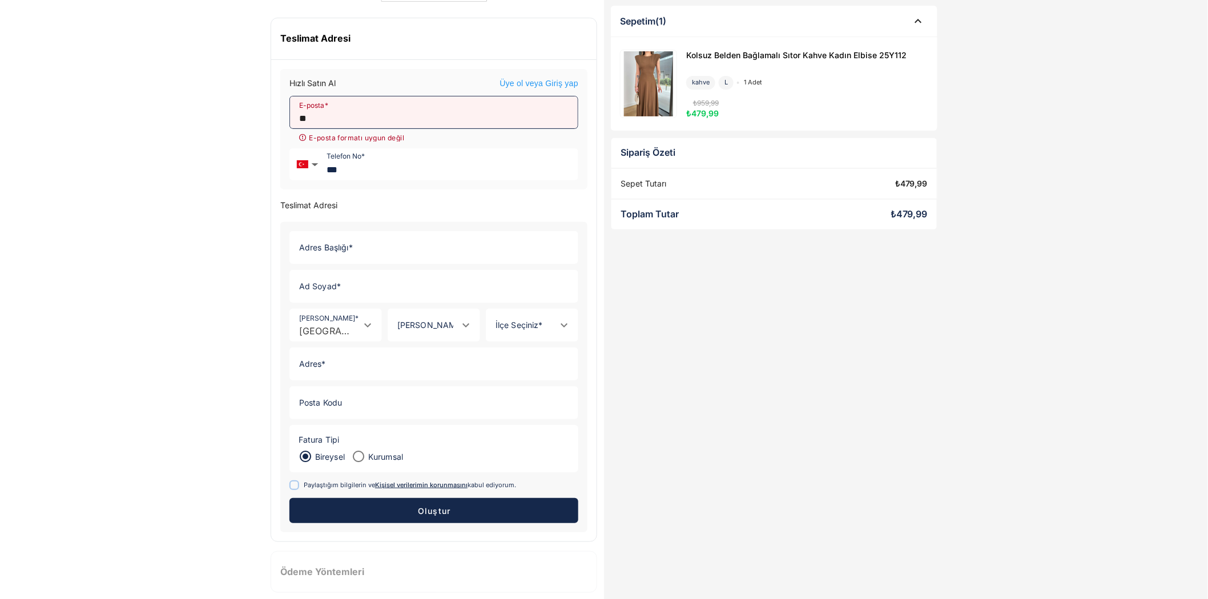
type input "*"
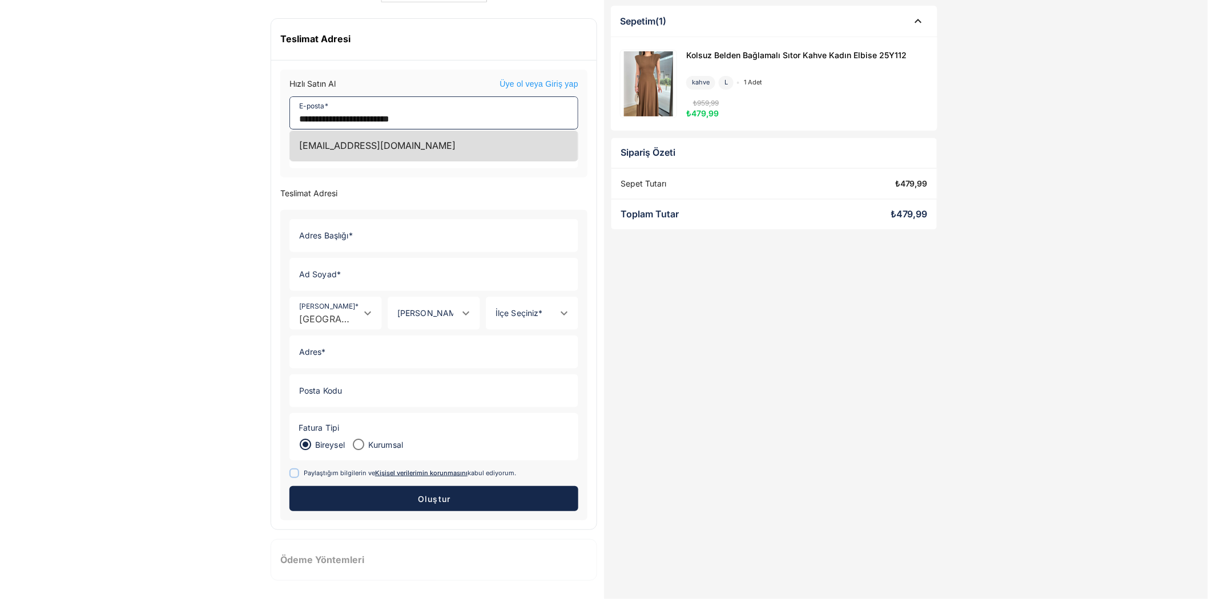
type input "**********"
click at [366, 141] on div "[EMAIL_ADDRESS][DOMAIN_NAME]" at bounding box center [434, 146] width 288 height 30
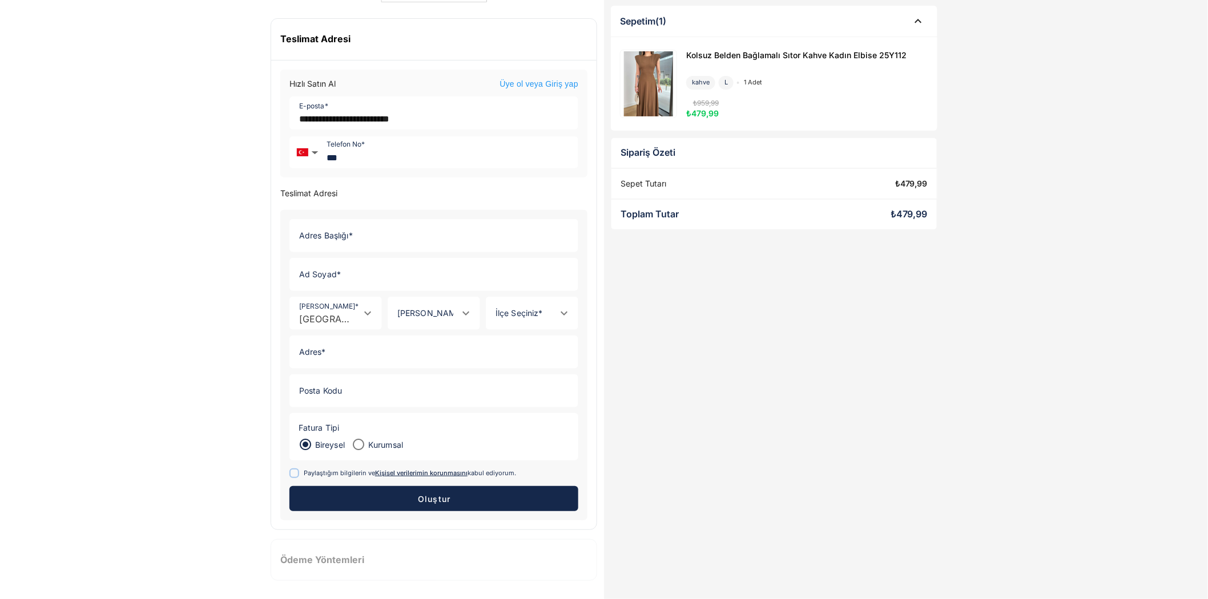
click at [347, 195] on p "Teslimat Adresi" at bounding box center [433, 194] width 307 height 10
click at [340, 195] on p "Teslimat Adresi" at bounding box center [433, 194] width 307 height 10
click at [341, 236] on input "Adres Başlığı *" at bounding box center [430, 236] width 281 height 32
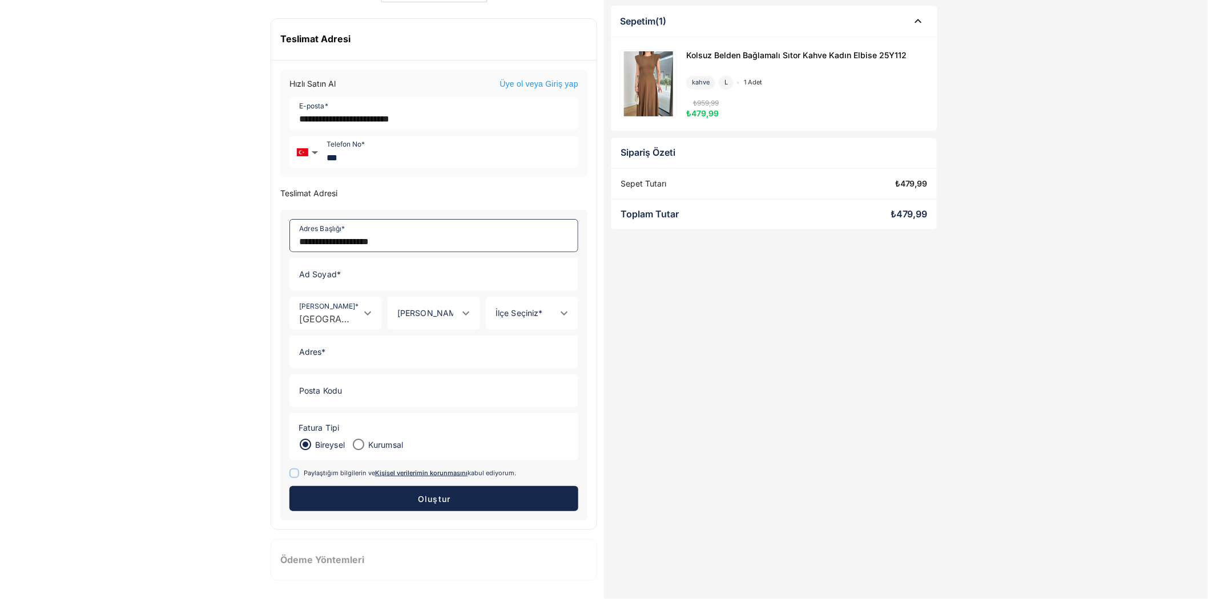
type input "**********"
click at [348, 282] on input "Ad Soyad *" at bounding box center [430, 275] width 281 height 32
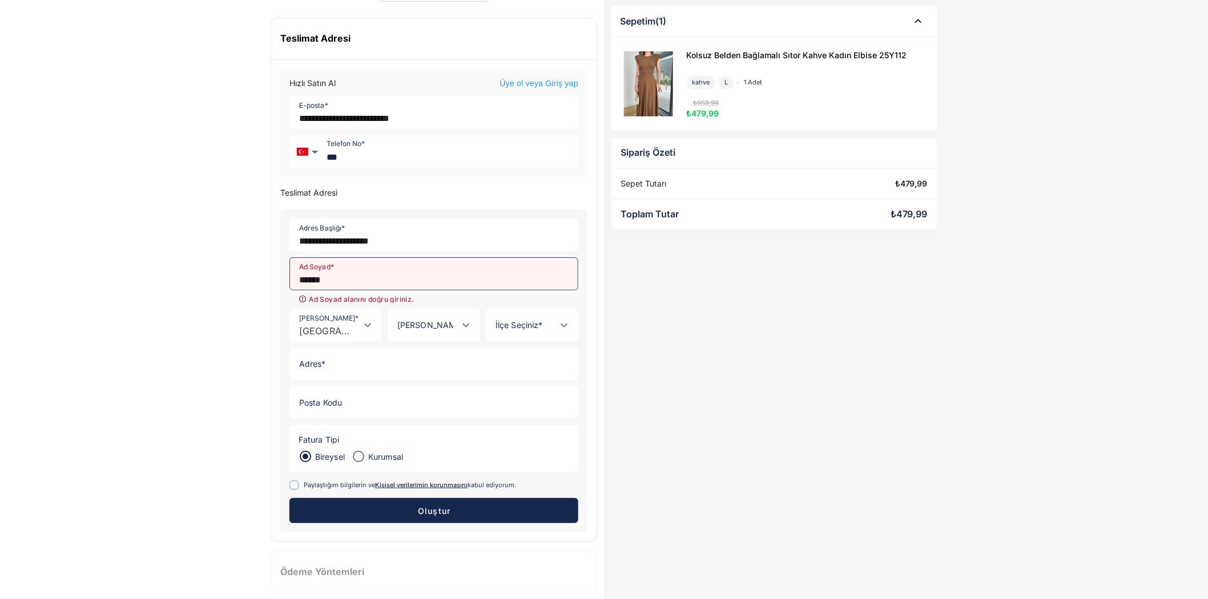
click at [289, 498] on button "Oluştur" at bounding box center [433, 510] width 289 height 25
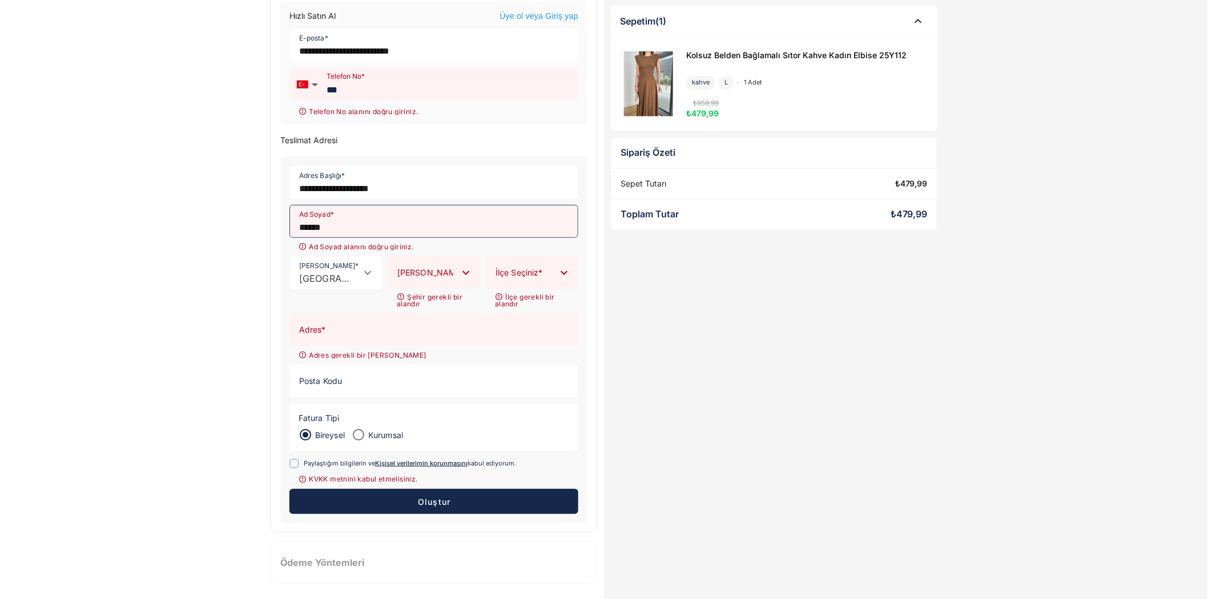
scroll to position [126, 0]
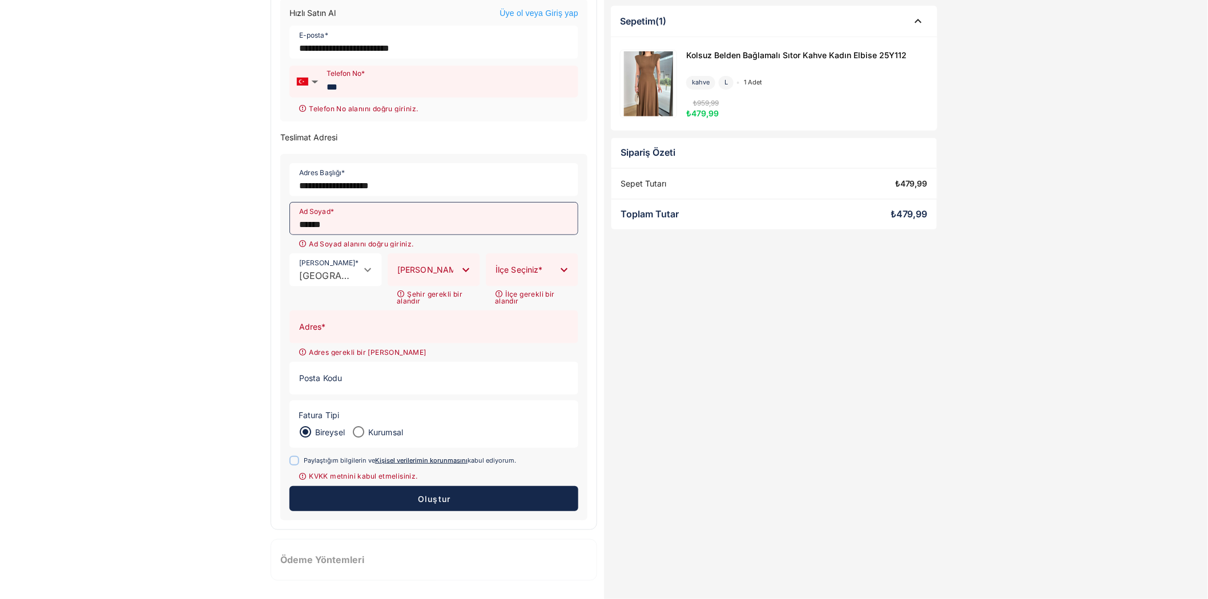
click at [337, 227] on input "******" at bounding box center [430, 219] width 281 height 32
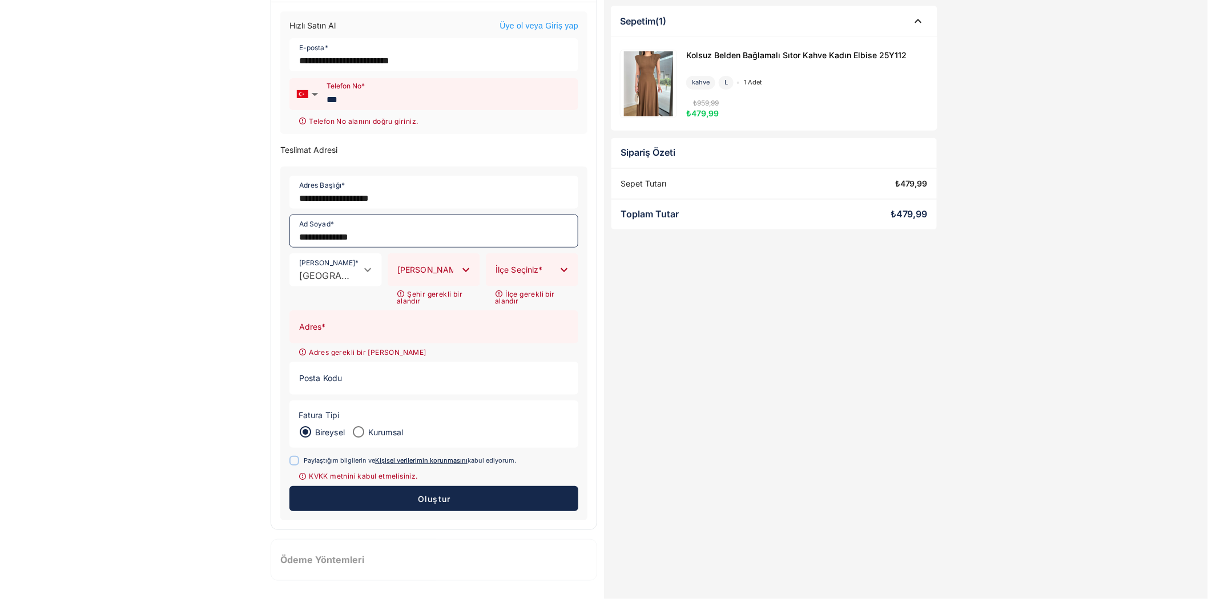
type input "**********"
click at [464, 270] on icon "Open" at bounding box center [466, 270] width 14 height 14
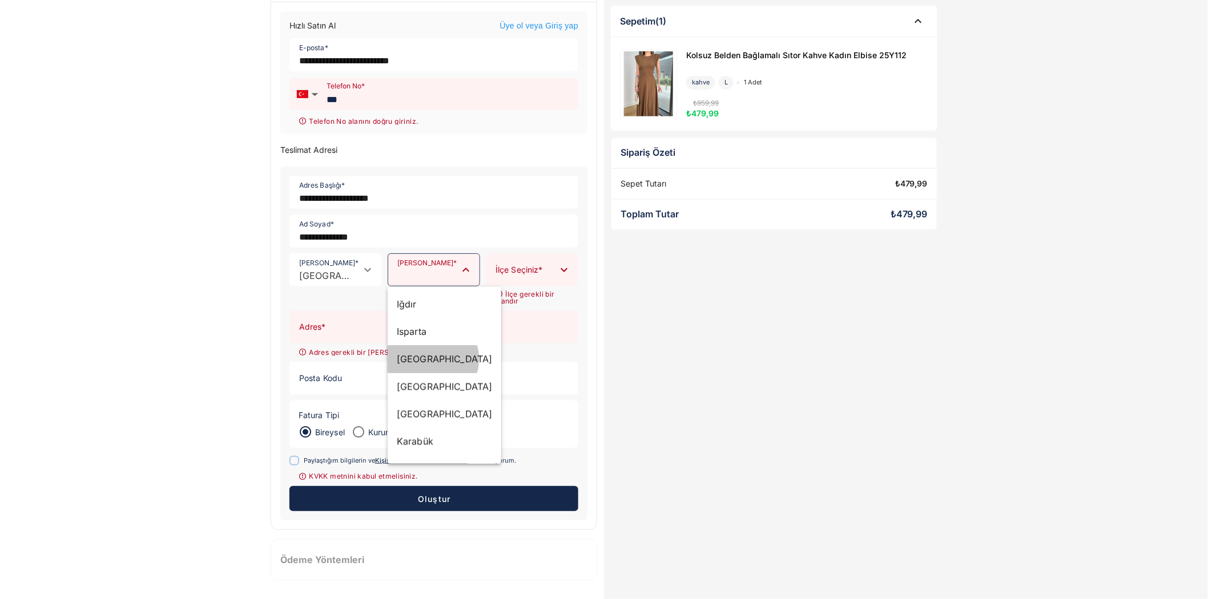
click at [426, 367] on div "İstanbul" at bounding box center [445, 359] width 114 height 27
type input "********"
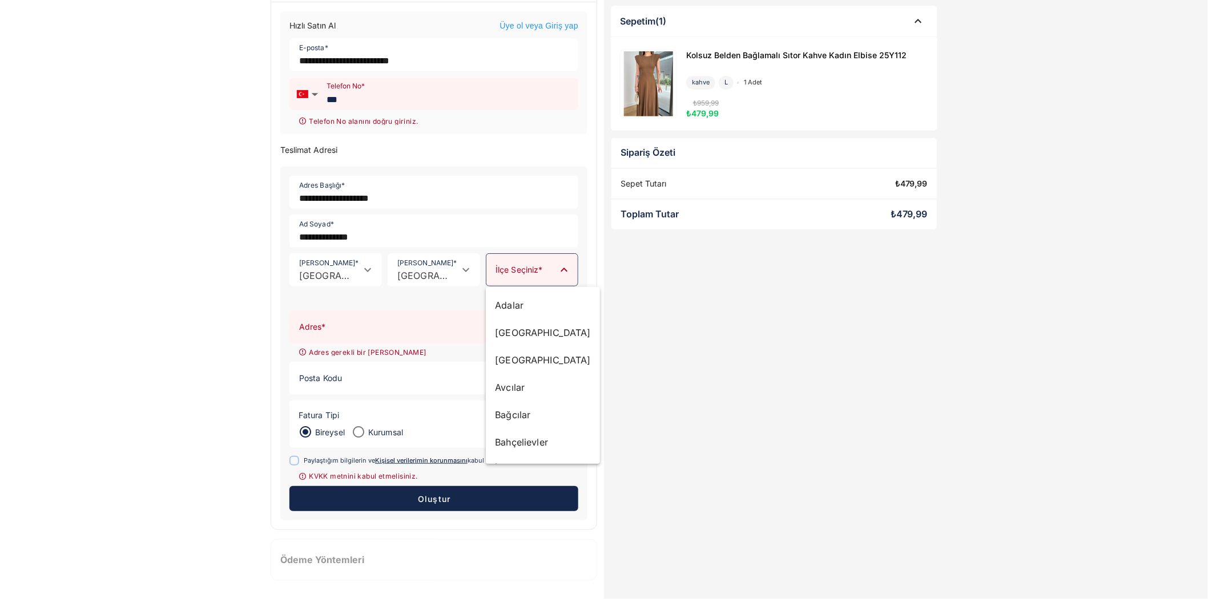
click at [535, 275] on input "İlçe Seçiniz *" at bounding box center [520, 276] width 69 height 11
click at [504, 412] on div "Bağcılar" at bounding box center [543, 415] width 96 height 14
type input "********"
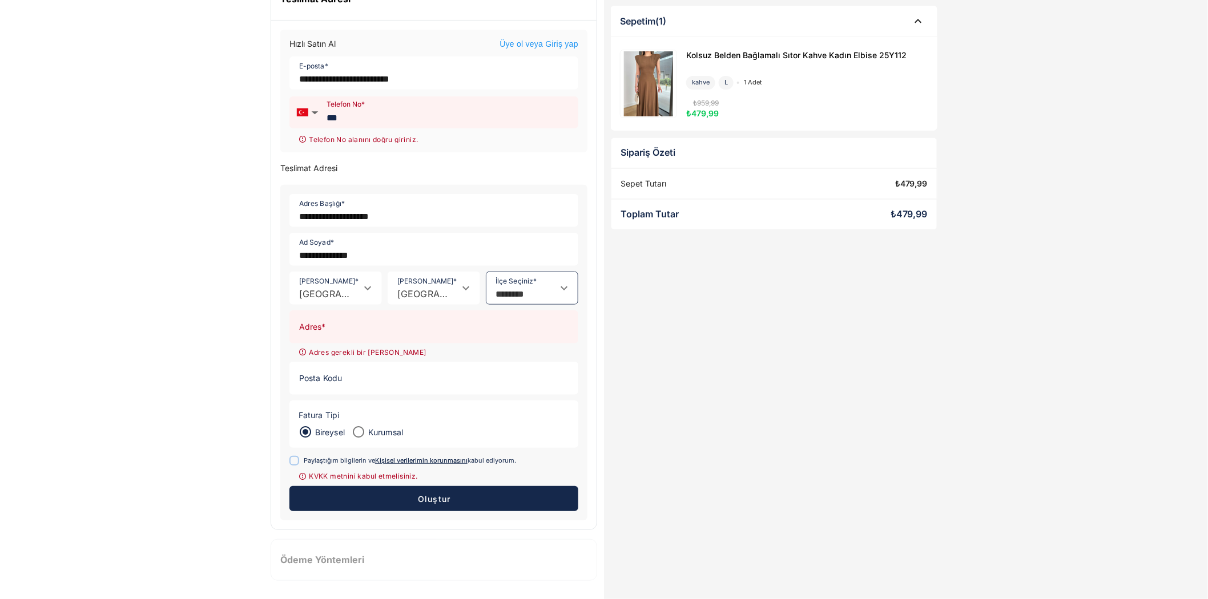
scroll to position [95, 0]
click at [344, 332] on input "Adres *" at bounding box center [430, 327] width 281 height 32
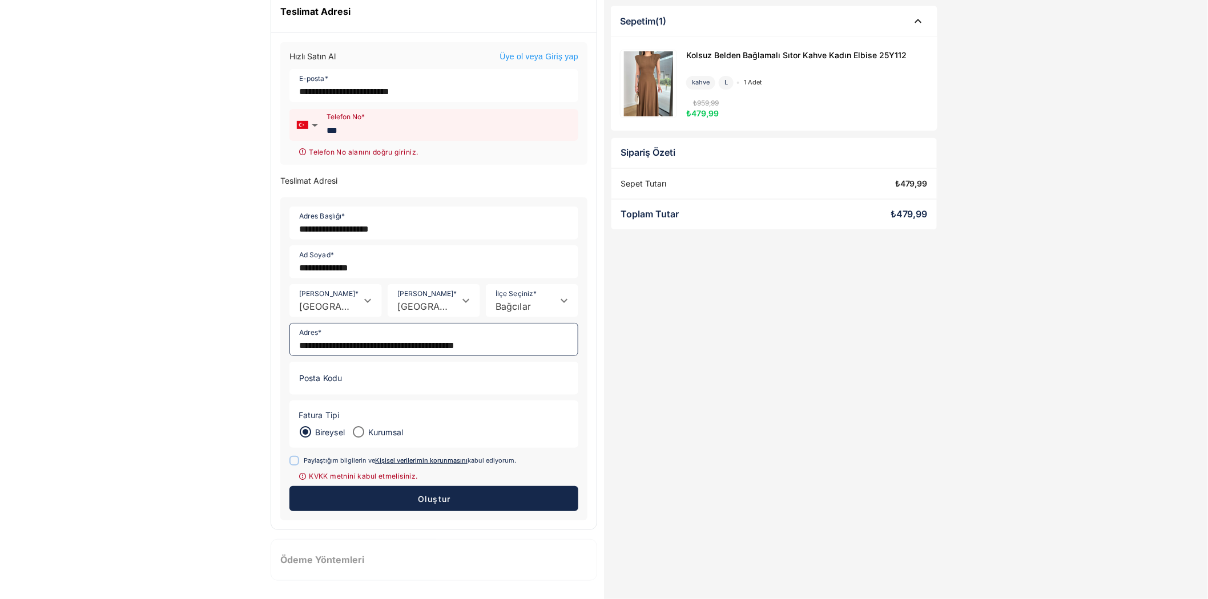
type input "**********"
click at [344, 373] on input "Posta Kodu" at bounding box center [430, 379] width 281 height 32
click at [297, 460] on icon at bounding box center [294, 461] width 6 height 6
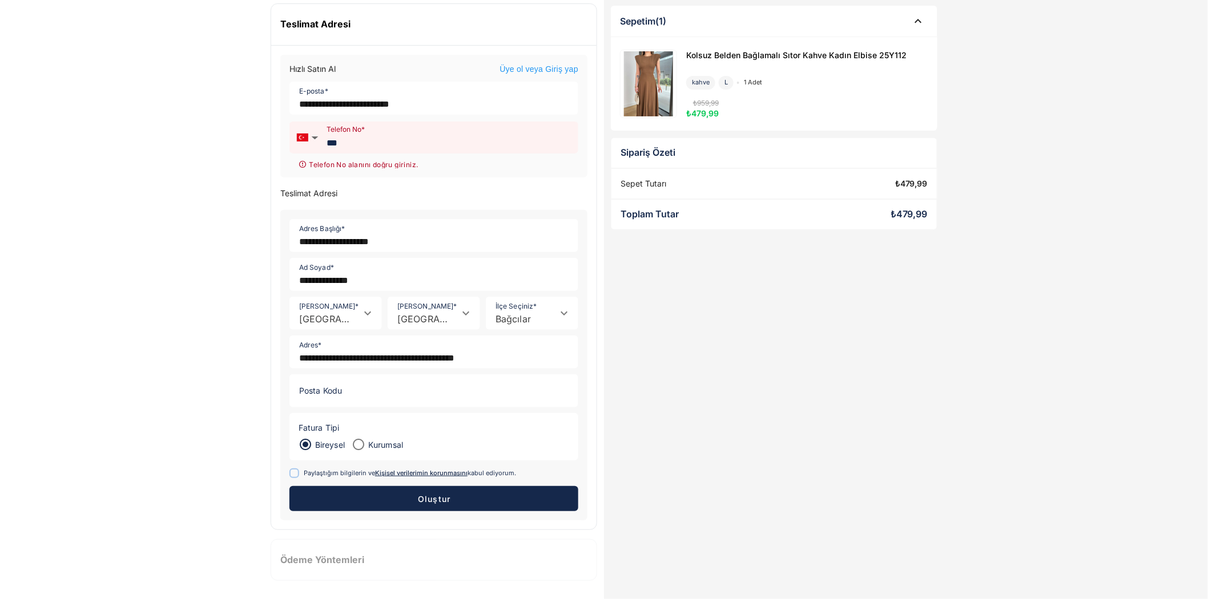
drag, startPoint x: 396, startPoint y: 502, endPoint x: 361, endPoint y: 185, distance: 319.4
click at [361, 190] on div "**********" at bounding box center [433, 355] width 307 height 332
click at [357, 146] on input "***" at bounding box center [450, 137] width 255 height 31
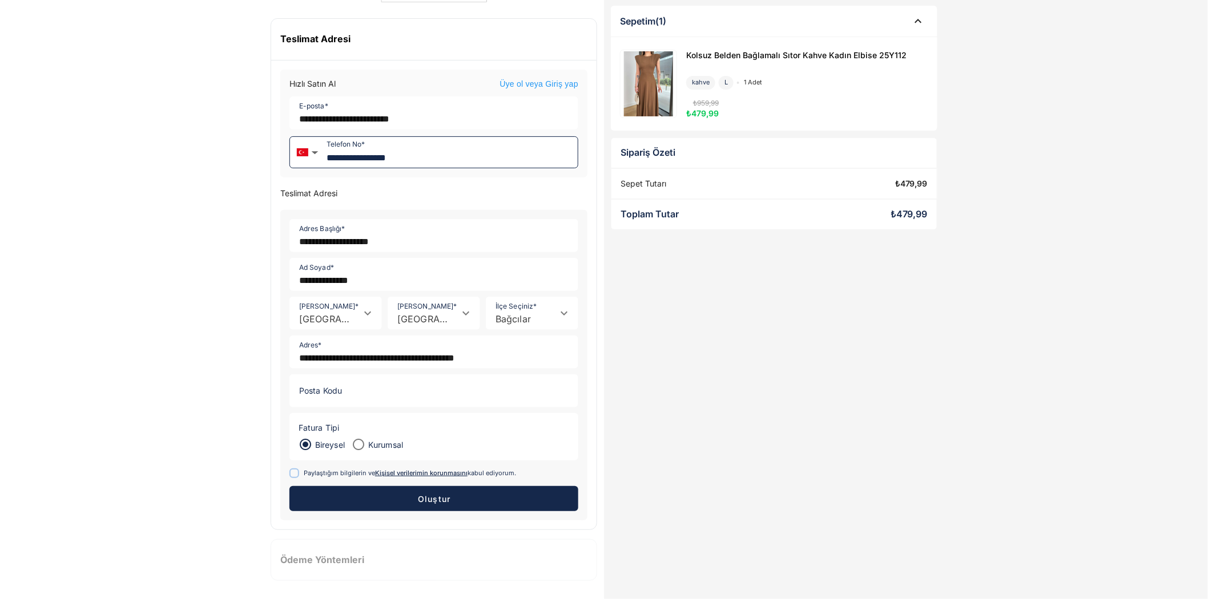
type input "**********"
click at [433, 497] on span "Oluştur" at bounding box center [434, 499] width 34 height 10
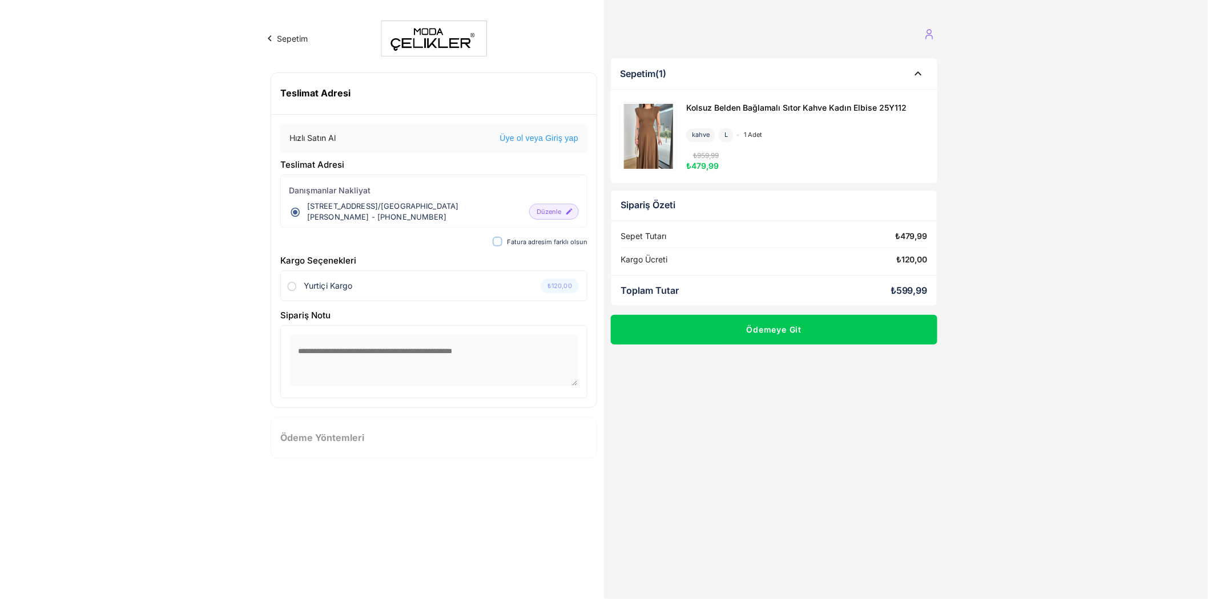
scroll to position [0, 0]
drag, startPoint x: 46, startPoint y: 0, endPoint x: 370, endPoint y: 436, distance: 543.0
click at [370, 436] on div "Teslimat Adresi Hızlı Satın Al Üye ol veya Giriş yap Teslimat Adresi danışmanla…" at bounding box center [434, 270] width 340 height 409
click at [337, 438] on div "Teslimat Adresi Hızlı Satın Al Üye ol veya Giriş yap Teslimat Adresi danışmanla…" at bounding box center [434, 270] width 340 height 409
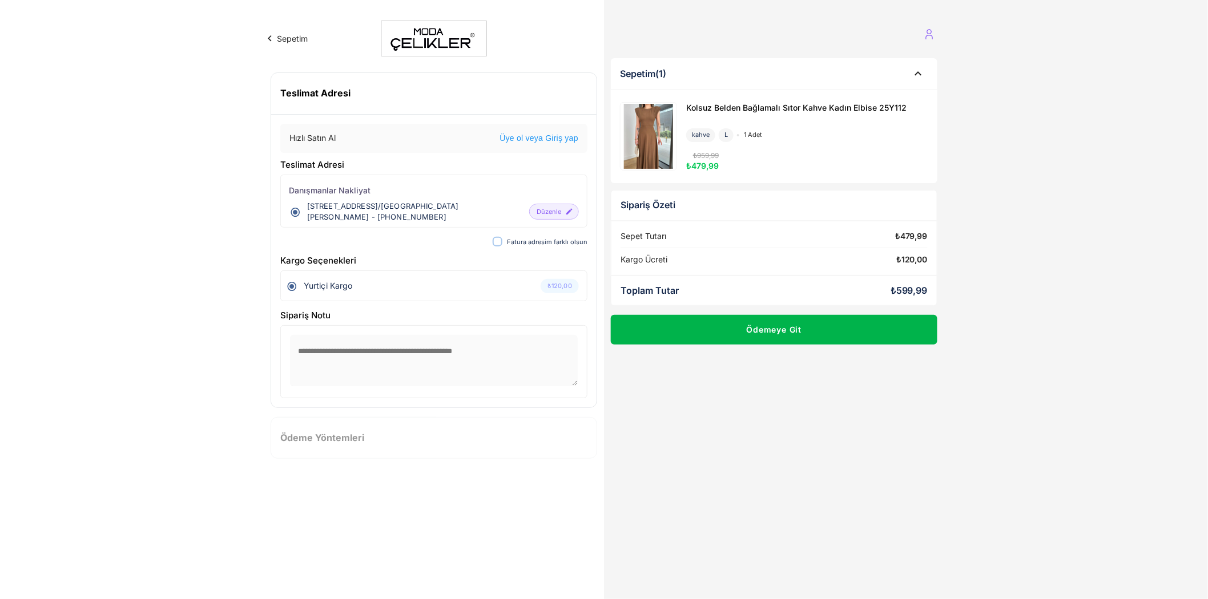
click at [792, 331] on button "Ödemeye Git" at bounding box center [774, 330] width 327 height 30
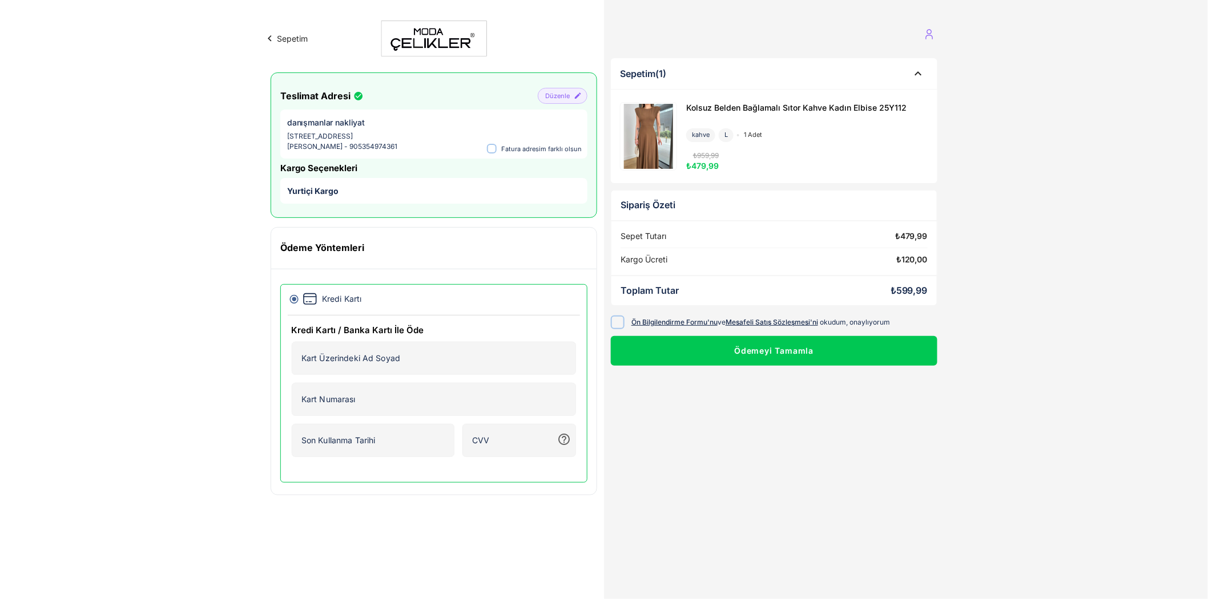
click at [618, 323] on icon at bounding box center [618, 322] width 9 height 9
click at [644, 142] on img at bounding box center [649, 136] width 54 height 65
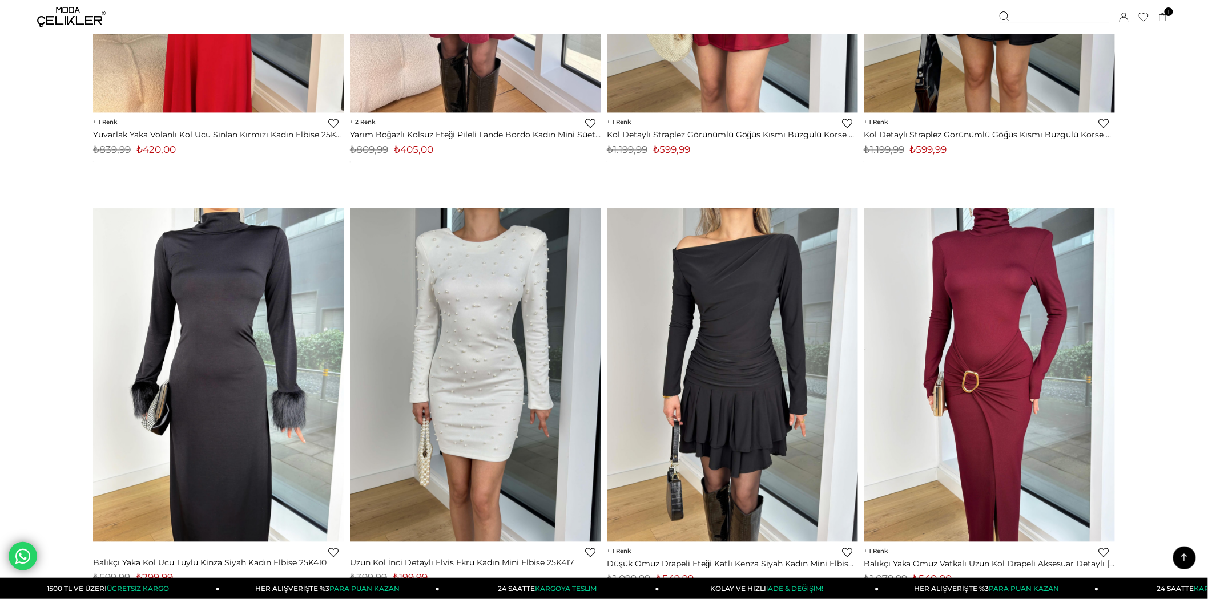
scroll to position [8392, 0]
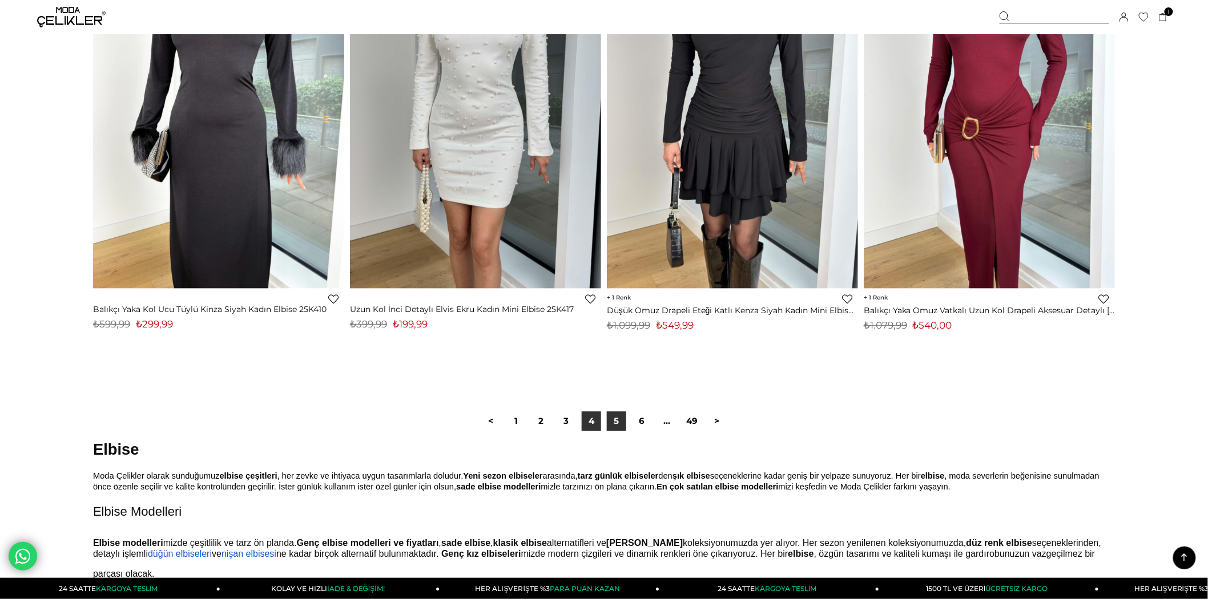
click at [618, 431] on link "5" at bounding box center [616, 421] width 19 height 19
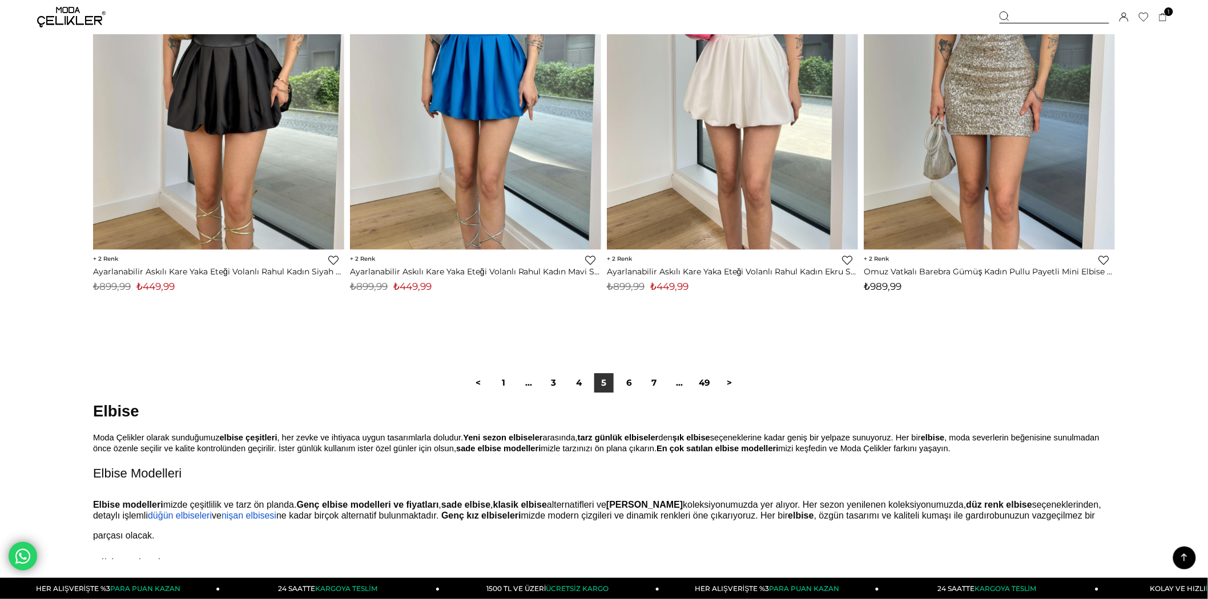
scroll to position [8563, 0]
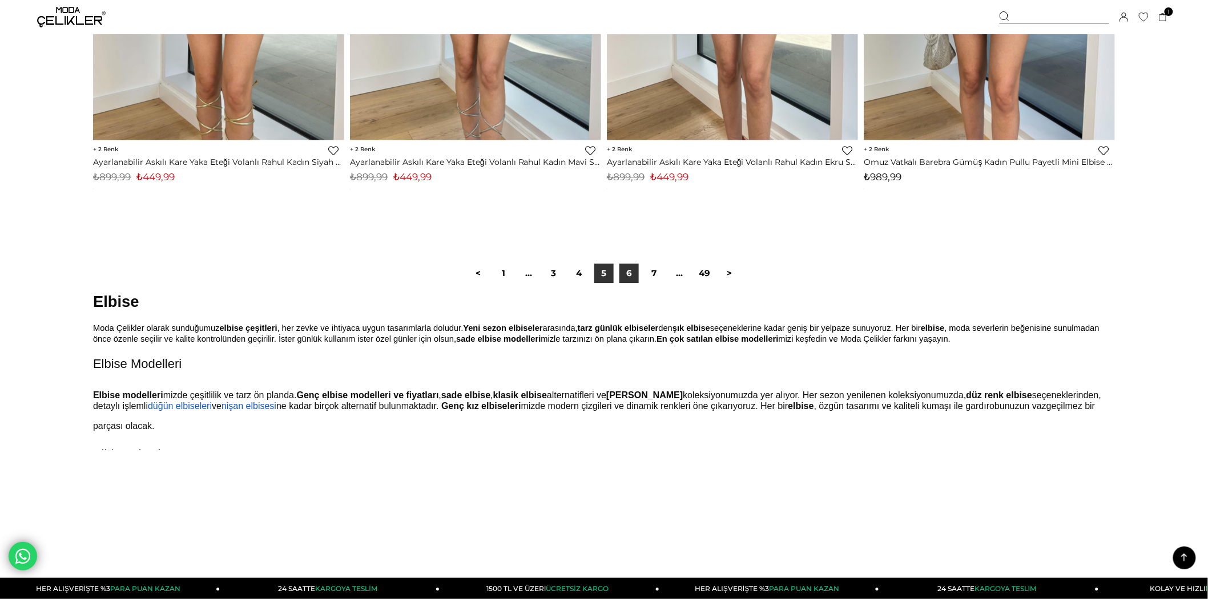
click at [627, 273] on link "6" at bounding box center [628, 273] width 19 height 19
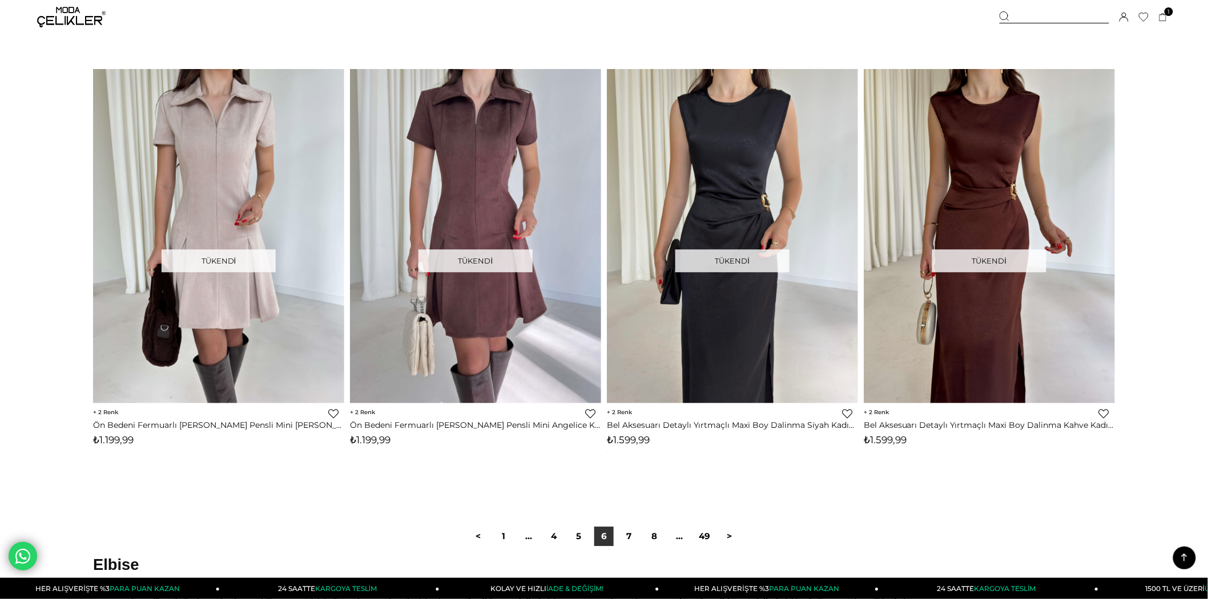
scroll to position [8373, 0]
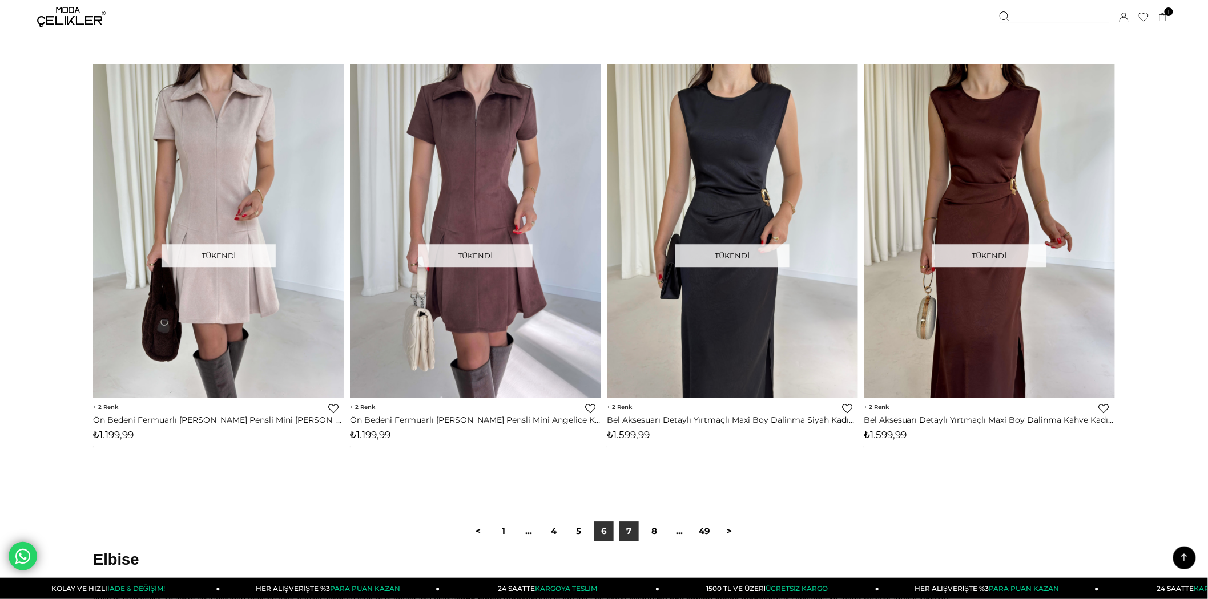
click at [630, 539] on link "7" at bounding box center [628, 531] width 19 height 19
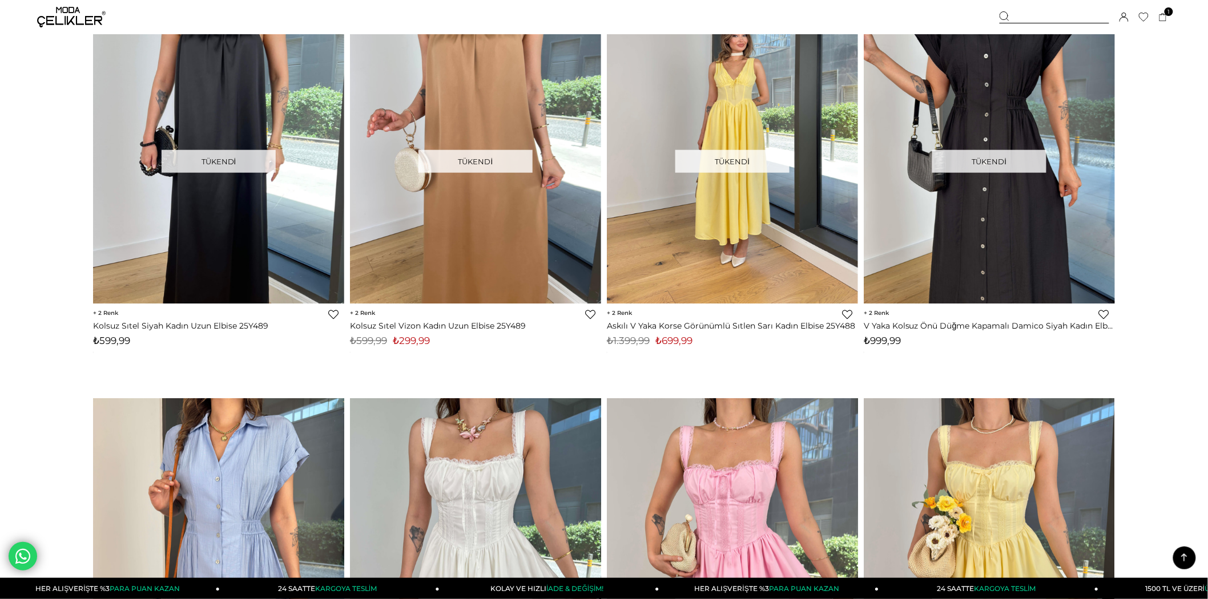
scroll to position [3869, 0]
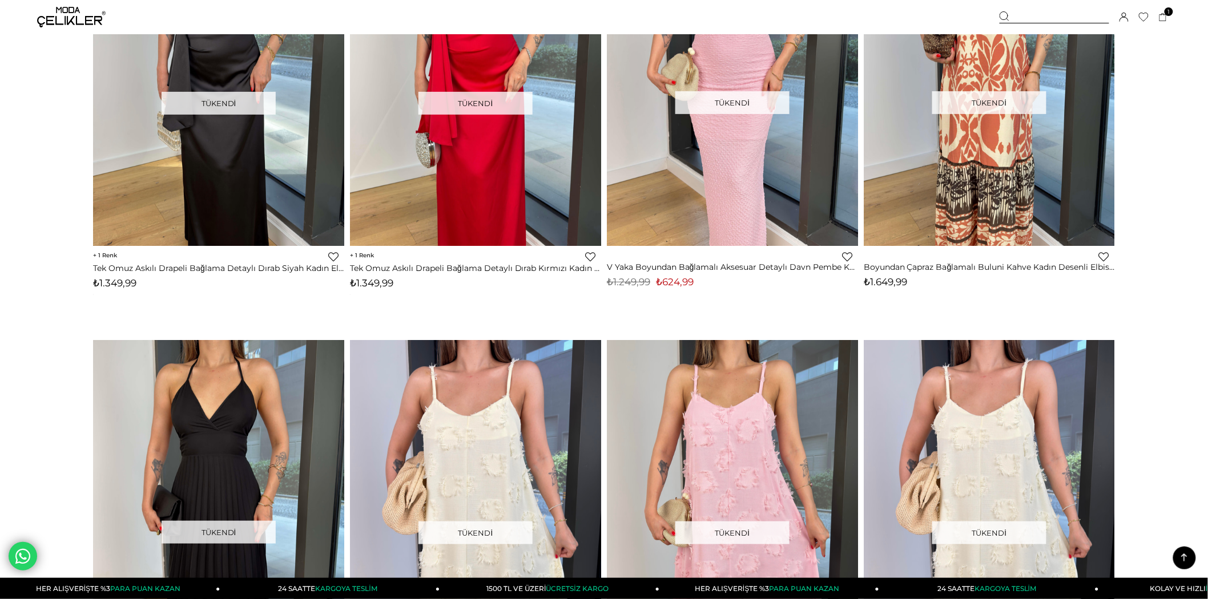
scroll to position [1850, 0]
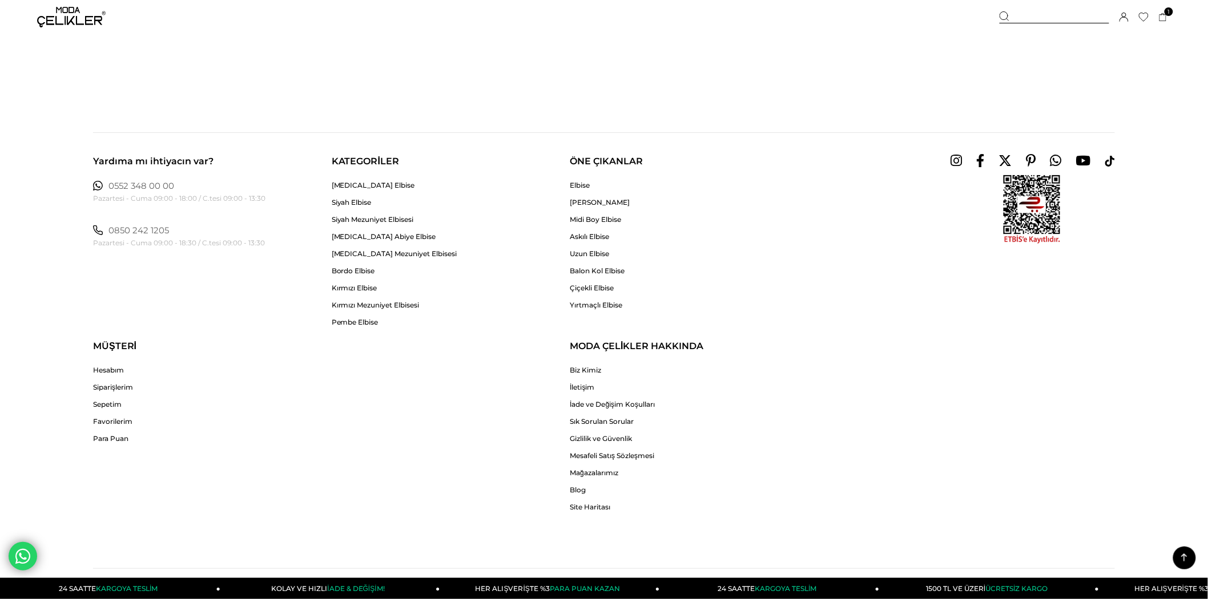
scroll to position [8996, 0]
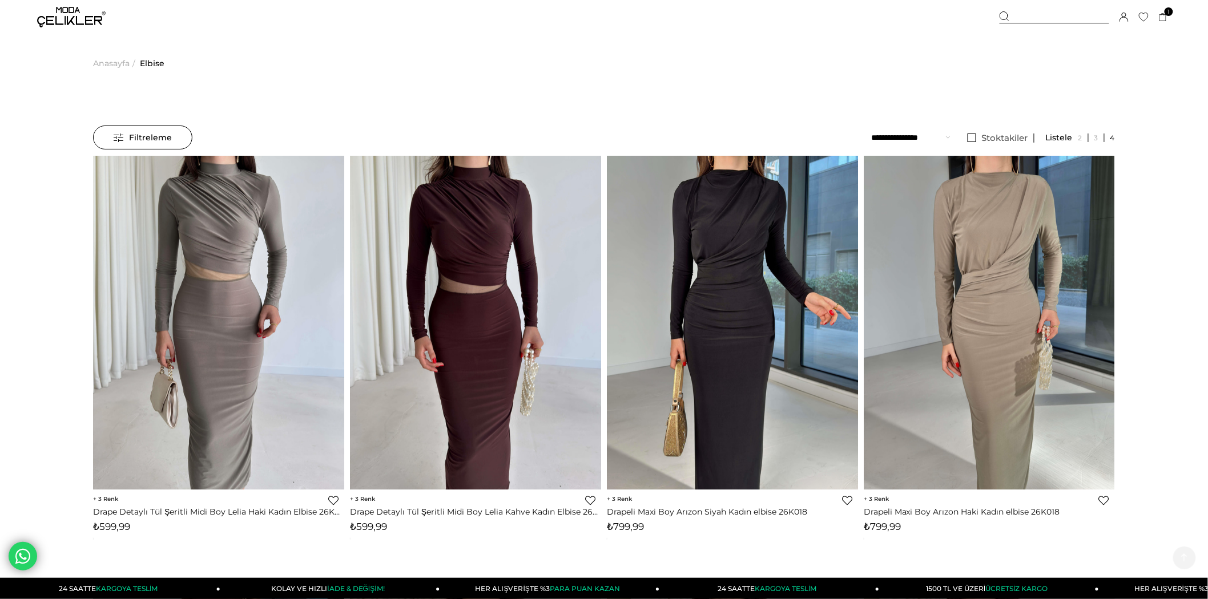
scroll to position [9016, 0]
